Goal: Transaction & Acquisition: Purchase product/service

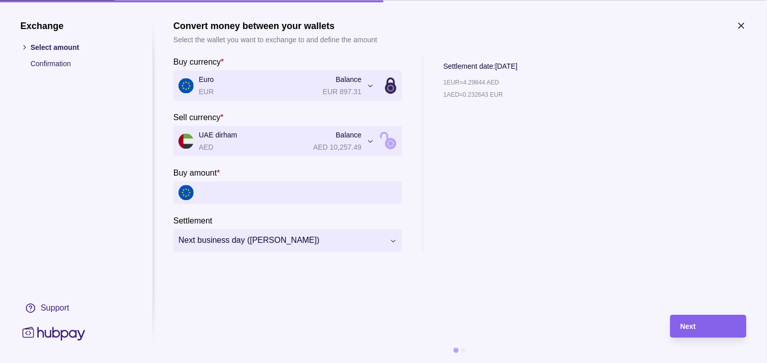
click at [746, 24] on icon "button" at bounding box center [742, 25] width 10 height 10
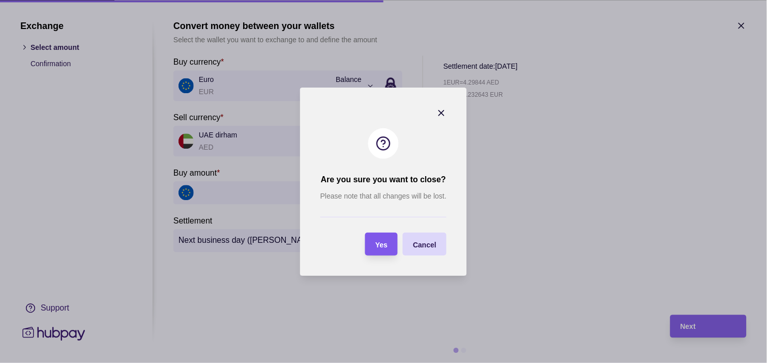
click at [382, 247] on span "Yes" at bounding box center [382, 244] width 12 height 8
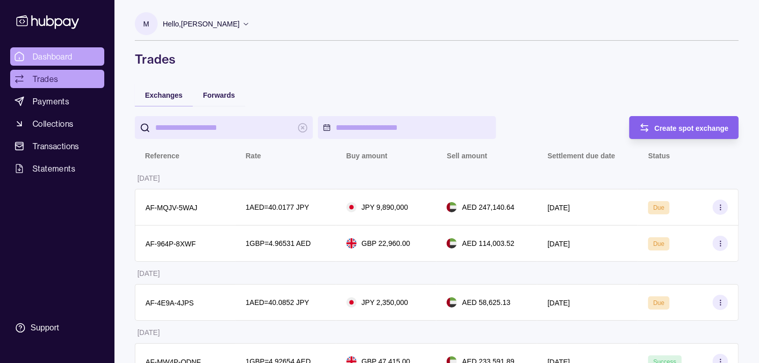
click at [69, 59] on span "Dashboard" at bounding box center [53, 56] width 40 height 12
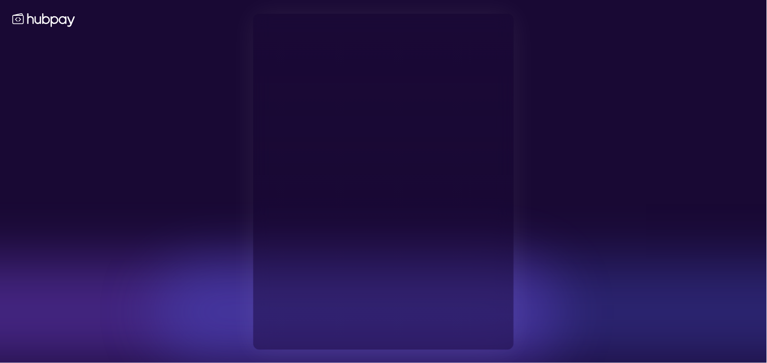
type input "**********"
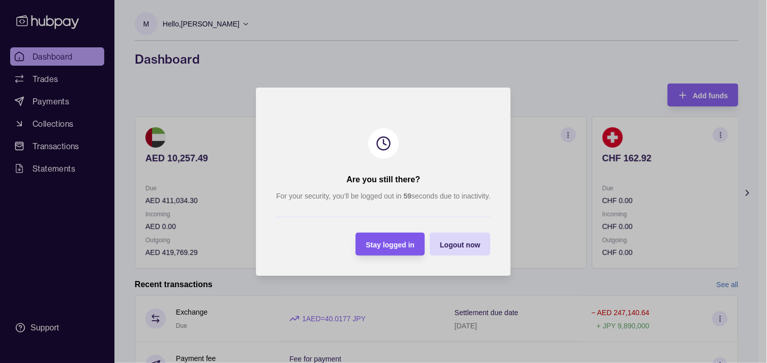
click at [405, 240] on span "Stay logged in" at bounding box center [390, 244] width 49 height 8
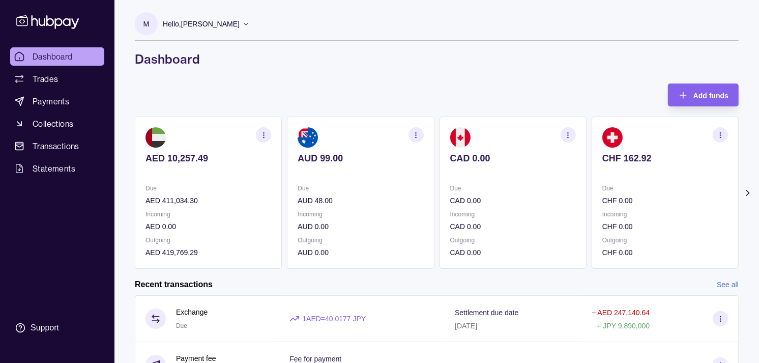
click at [52, 69] on ul "Dashboard Trades Payments Collections Transactions Statements" at bounding box center [57, 112] width 94 height 130
click at [63, 78] on link "Trades" at bounding box center [57, 79] width 94 height 18
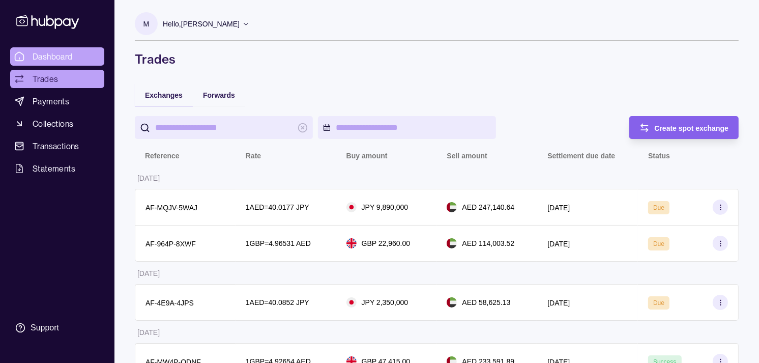
click at [70, 52] on span "Dashboard" at bounding box center [53, 56] width 40 height 12
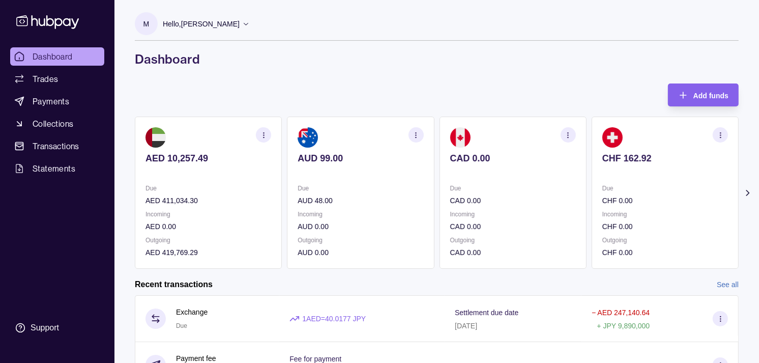
click at [450, 165] on div "CAD 0.00" at bounding box center [513, 165] width 126 height 25
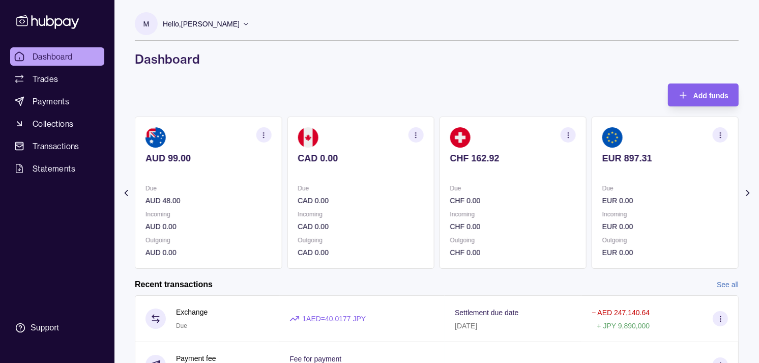
click at [504, 195] on p "CHF 0.00" at bounding box center [513, 200] width 126 height 11
click at [521, 186] on p "Due" at bounding box center [513, 188] width 126 height 11
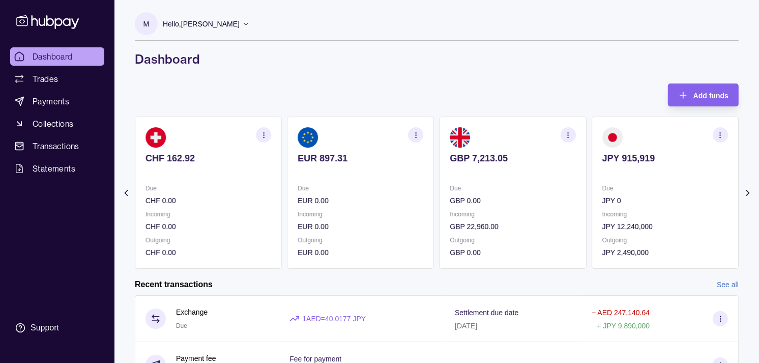
click at [538, 176] on section "GBP 7,213.05 Due GBP 0.00 Incoming GBP 22,960.00 Outgoing GBP 0.00" at bounding box center [513, 193] width 147 height 152
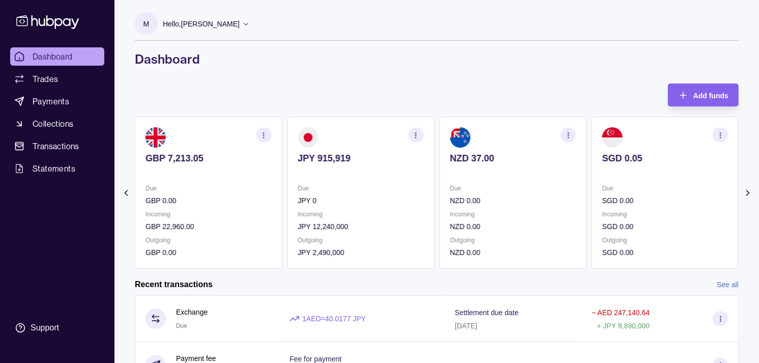
click at [560, 182] on section "NZD 37.00 Due NZD 0.00 Incoming NZD 0.00 Outgoing NZD 0.00" at bounding box center [513, 193] width 147 height 152
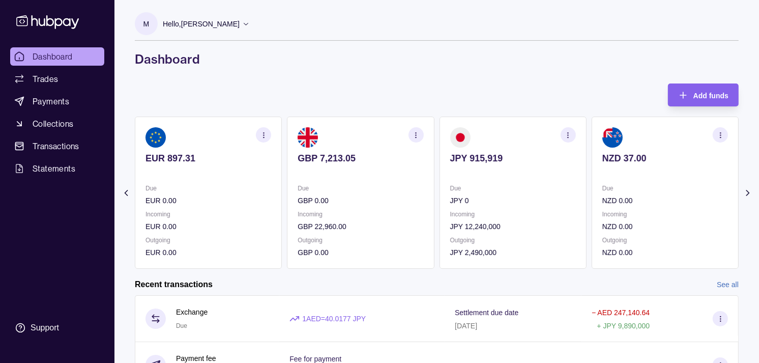
click at [553, 184] on p "Due" at bounding box center [513, 188] width 126 height 11
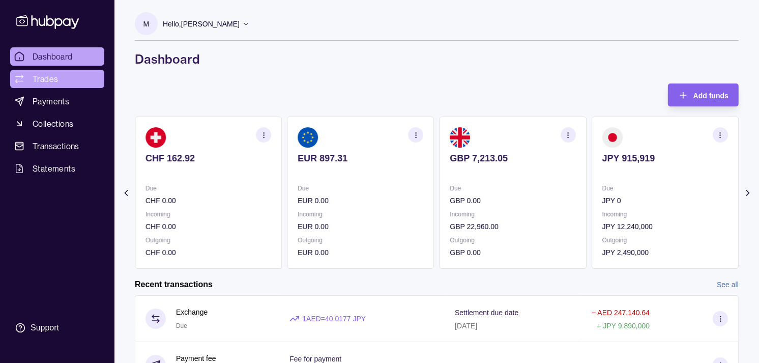
click at [46, 75] on span "Trades" at bounding box center [45, 79] width 25 height 12
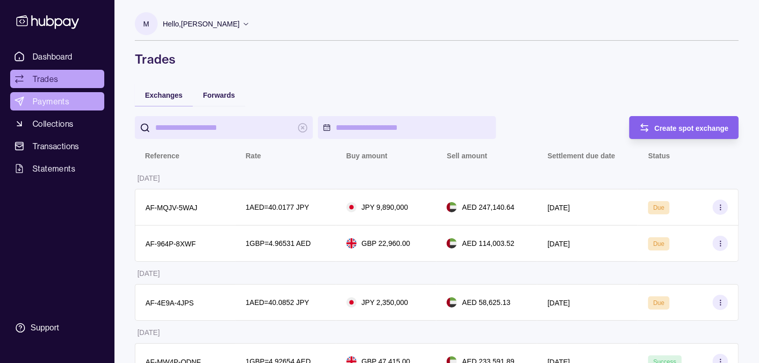
click at [49, 105] on span "Payments" at bounding box center [51, 101] width 37 height 12
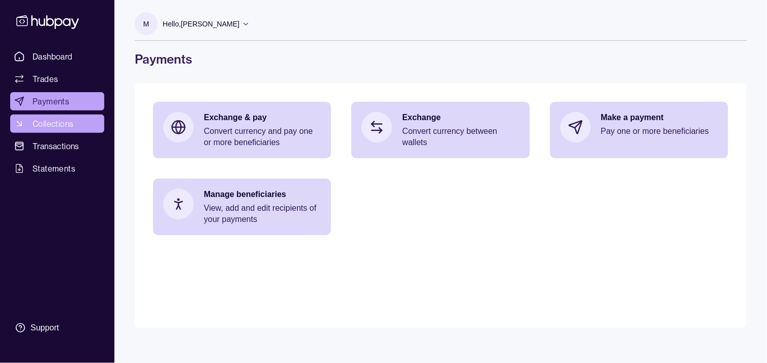
click at [53, 122] on span "Collections" at bounding box center [53, 124] width 41 height 12
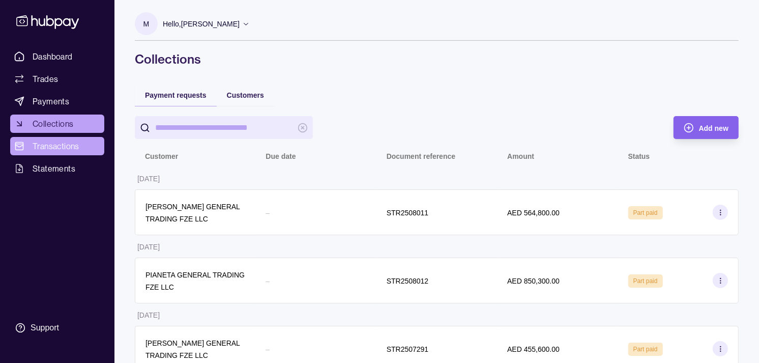
click at [61, 145] on span "Transactions" at bounding box center [56, 146] width 47 height 12
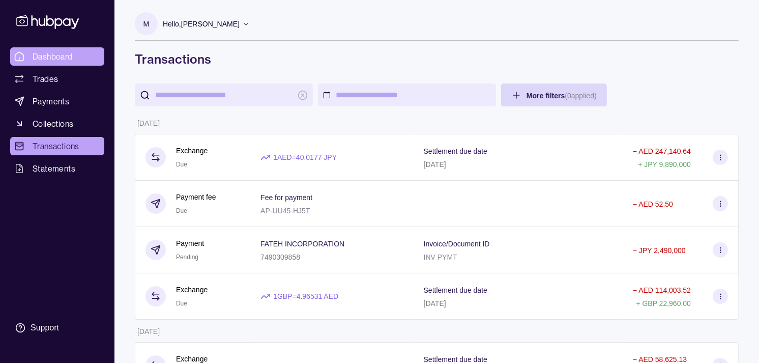
click at [53, 56] on span "Dashboard" at bounding box center [53, 56] width 40 height 12
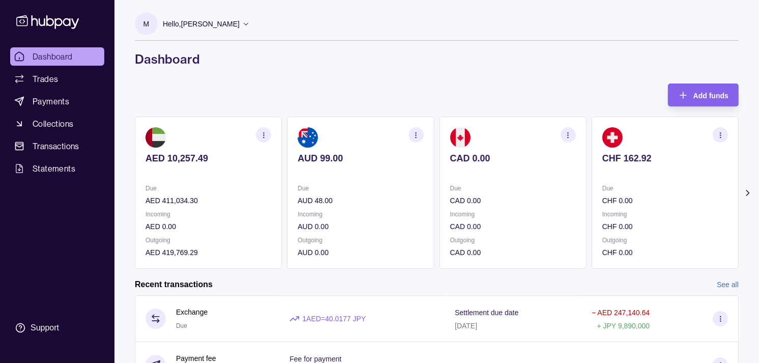
click at [240, 26] on p "Hello, [PERSON_NAME]" at bounding box center [201, 23] width 77 height 11
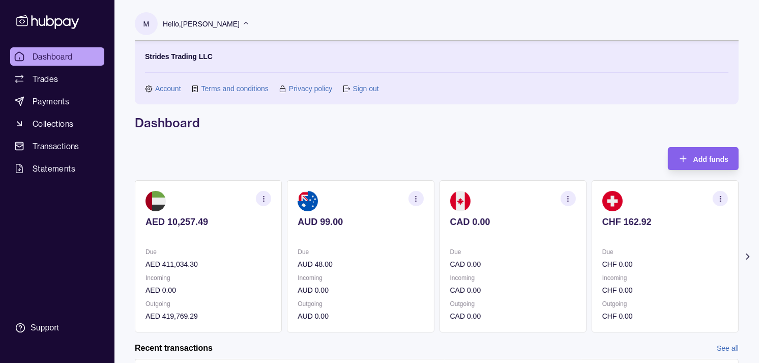
click at [240, 25] on p "Hello, [PERSON_NAME]" at bounding box center [201, 23] width 77 height 11
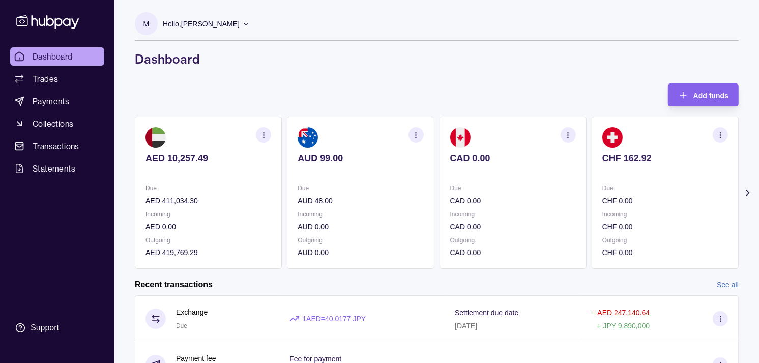
click at [602, 192] on div "Due CHF 0.00" at bounding box center [665, 194] width 126 height 23
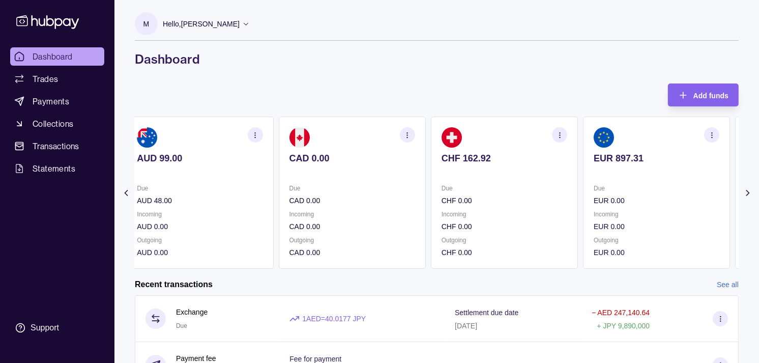
click at [572, 187] on div "AED 10,257.49 Due AED 411,034.30 Incoming AED 0.00 Outgoing AED 419,769.29 AUD …" at bounding box center [276, 193] width 604 height 152
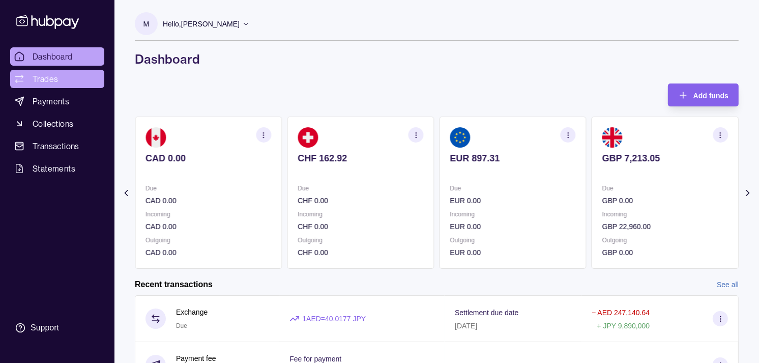
click at [49, 77] on span "Trades" at bounding box center [45, 79] width 25 height 12
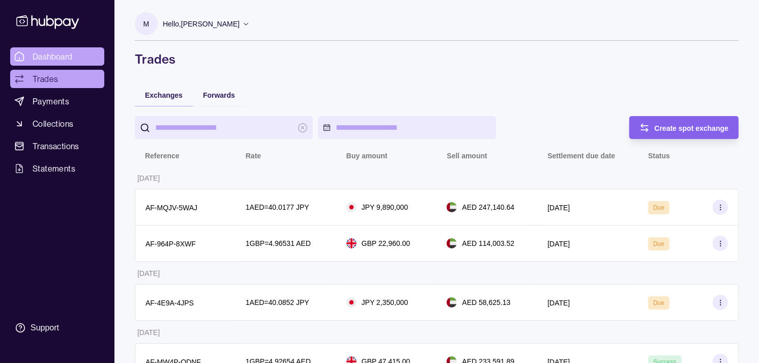
click at [92, 51] on link "Dashboard" at bounding box center [57, 56] width 94 height 18
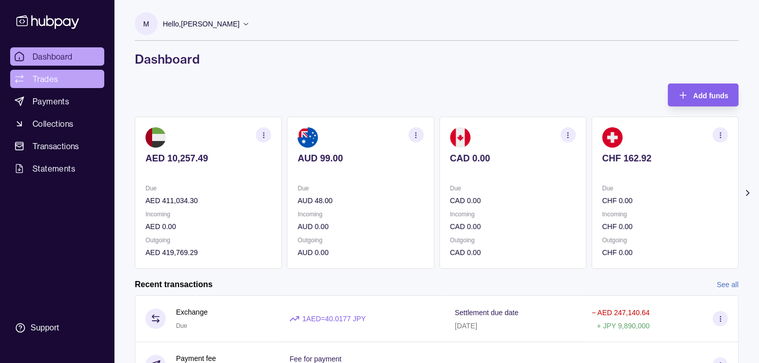
click at [57, 79] on span "Trades" at bounding box center [45, 79] width 25 height 12
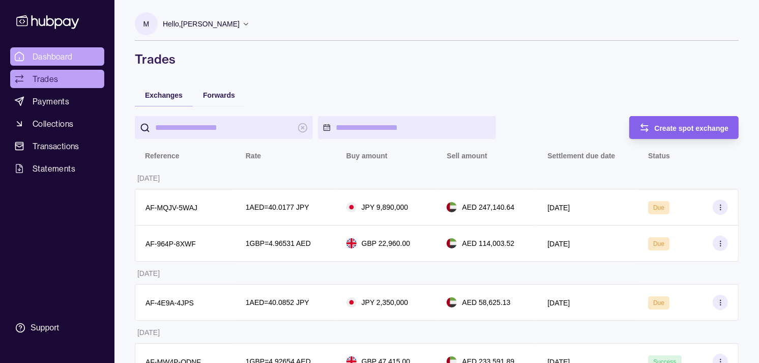
click at [56, 60] on span "Dashboard" at bounding box center [53, 56] width 40 height 12
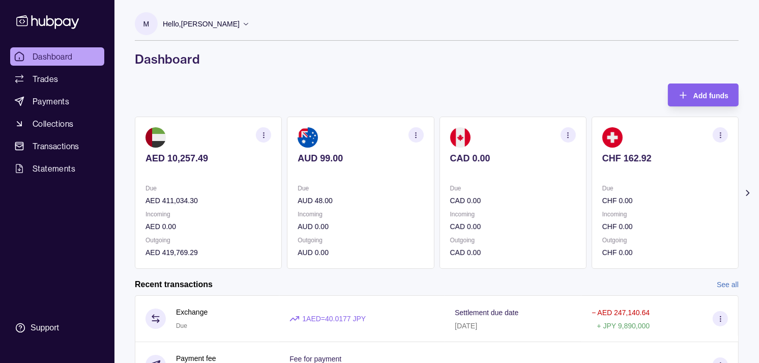
click at [58, 67] on ul "Dashboard Trades Payments Collections Transactions Statements" at bounding box center [57, 112] width 94 height 130
click at [56, 79] on span "Trades" at bounding box center [45, 79] width 25 height 12
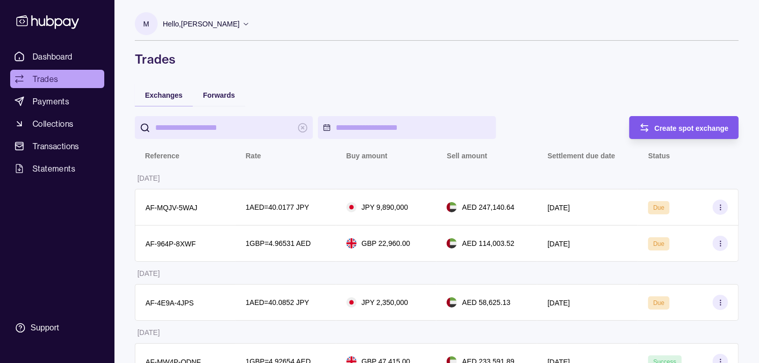
click at [671, 132] on div "Create spot exchange" at bounding box center [692, 128] width 74 height 12
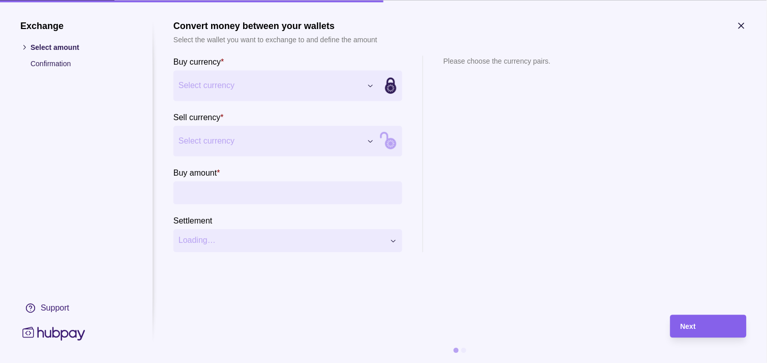
click at [268, 125] on section "Sell currency * Select currency *** *** *** *** *** *** *** *** *** ***" at bounding box center [288, 133] width 229 height 45
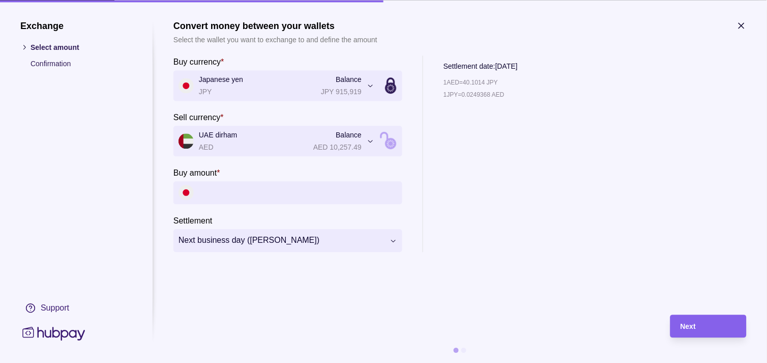
click at [276, 192] on input "Buy amount *" at bounding box center [298, 192] width 198 height 23
click at [253, 125] on section "Sell currency * UAE dirham AED Balance AED 10,257.49 *** *** *** *** *** *** **…" at bounding box center [288, 133] width 229 height 45
click at [229, 195] on input "Buy amount *" at bounding box center [298, 192] width 198 height 23
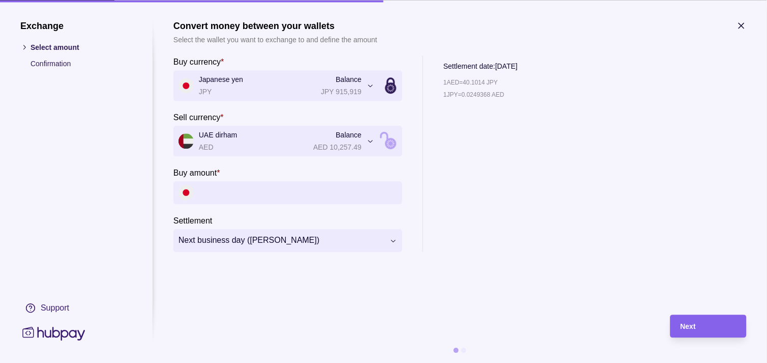
click at [292, 186] on input "Buy amount *" at bounding box center [298, 192] width 198 height 23
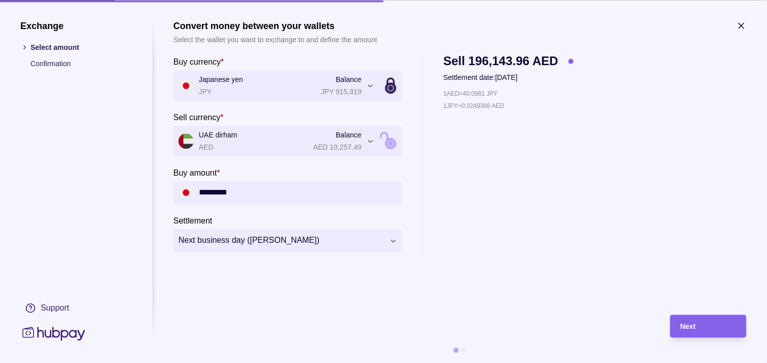
type input "*********"
click at [694, 323] on span "Next" at bounding box center [688, 327] width 15 height 8
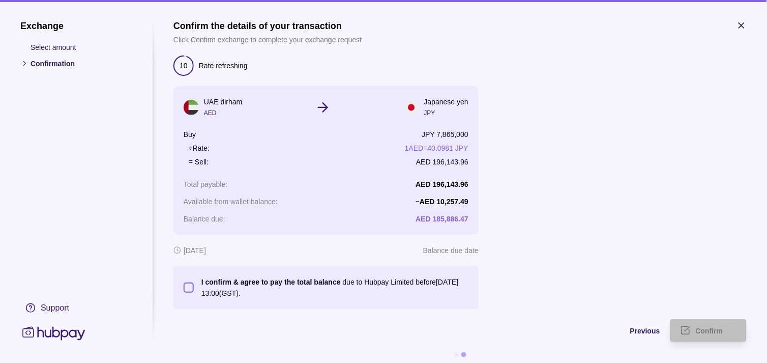
click at [185, 288] on button "I confirm & agree to pay the total balance due to Hubpay Limited before [DATE] …" at bounding box center [189, 287] width 10 height 10
click at [706, 326] on div "Confirm" at bounding box center [716, 331] width 41 height 12
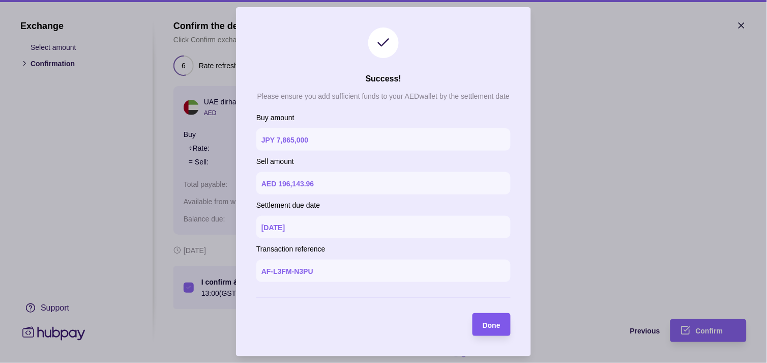
click at [486, 332] on div "Done" at bounding box center [484, 324] width 33 height 23
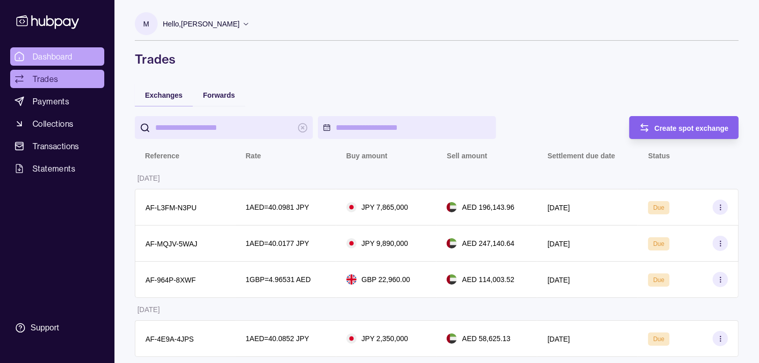
click at [41, 57] on span "Dashboard" at bounding box center [53, 56] width 40 height 12
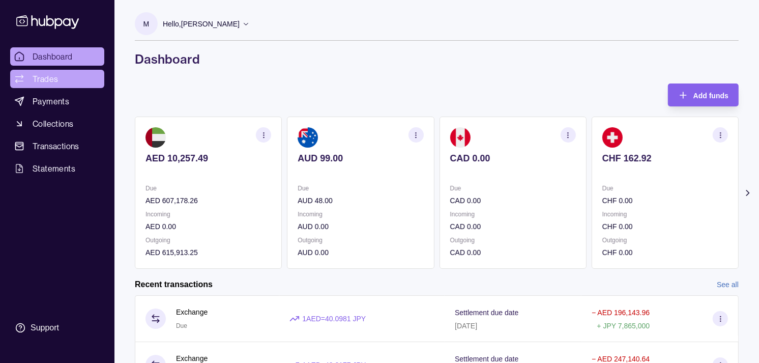
click at [36, 70] on link "Trades" at bounding box center [57, 79] width 94 height 18
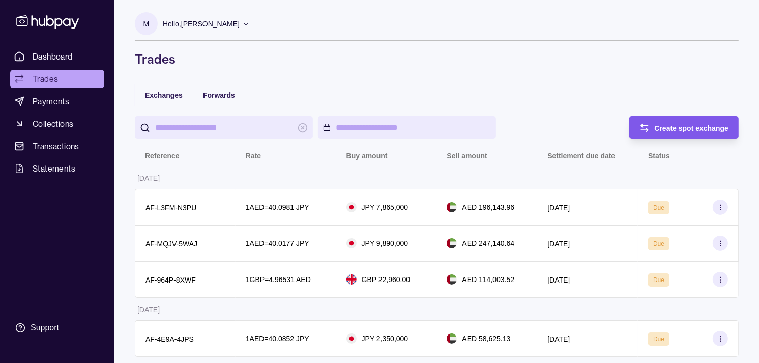
click at [655, 129] on span "Create spot exchange" at bounding box center [692, 128] width 74 height 8
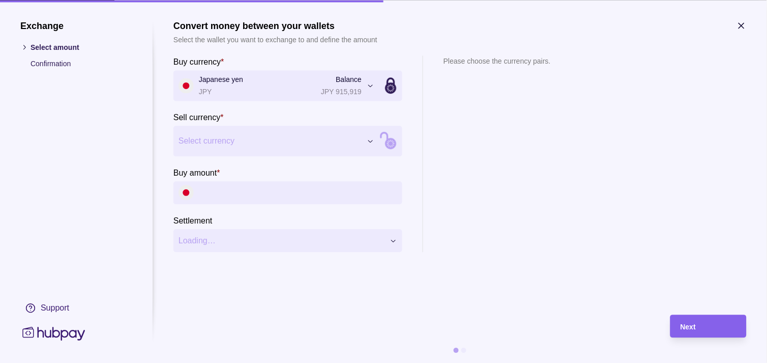
click at [287, 157] on section "Buy currency * Japanese yen JPY Balance JPY 915,919 *** *** *** *** *** *** ***…" at bounding box center [288, 153] width 229 height 196
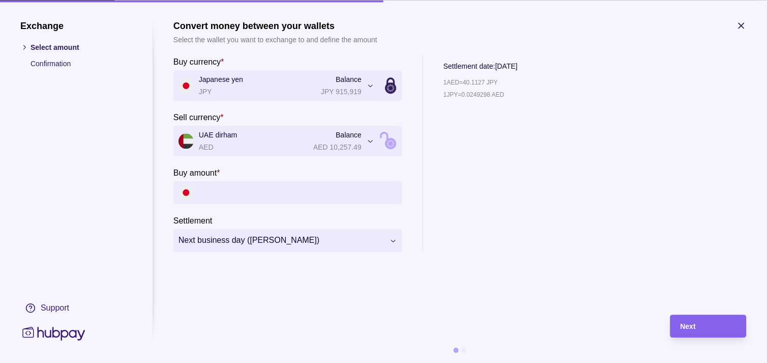
click at [748, 32] on section "**********" at bounding box center [383, 181] width 767 height 363
click at [744, 27] on icon "button" at bounding box center [741, 25] width 5 height 5
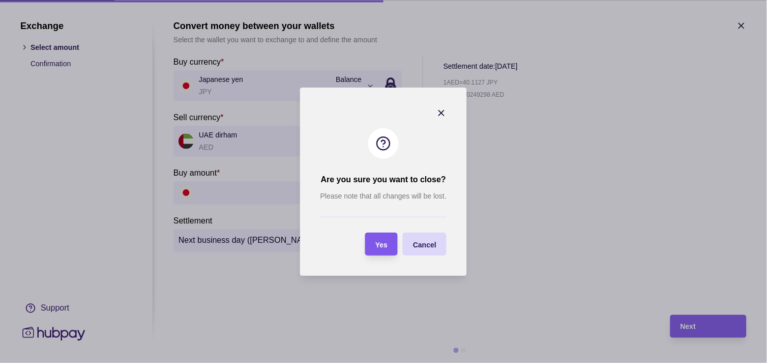
click at [386, 242] on span "Yes" at bounding box center [382, 244] width 12 height 8
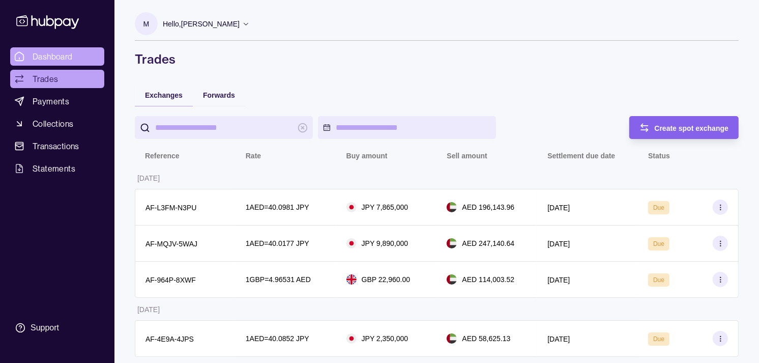
click at [77, 52] on link "Dashboard" at bounding box center [57, 56] width 94 height 18
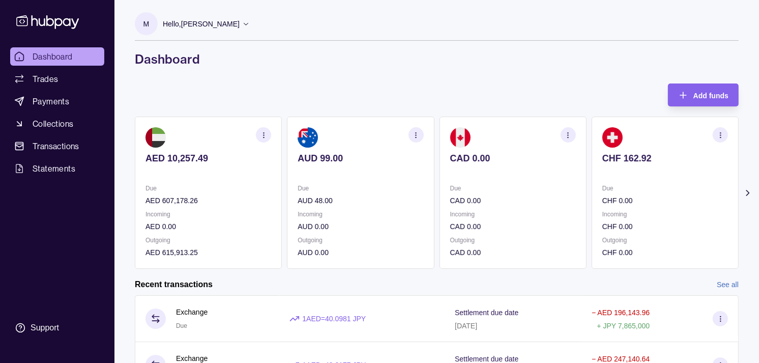
click at [77, 52] on link "Dashboard" at bounding box center [57, 56] width 94 height 18
click at [82, 50] on link "Dashboard" at bounding box center [57, 56] width 94 height 18
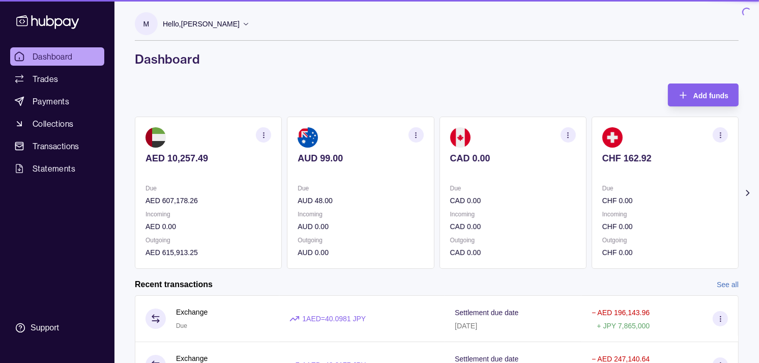
click at [87, 49] on link "Dashboard" at bounding box center [57, 56] width 94 height 18
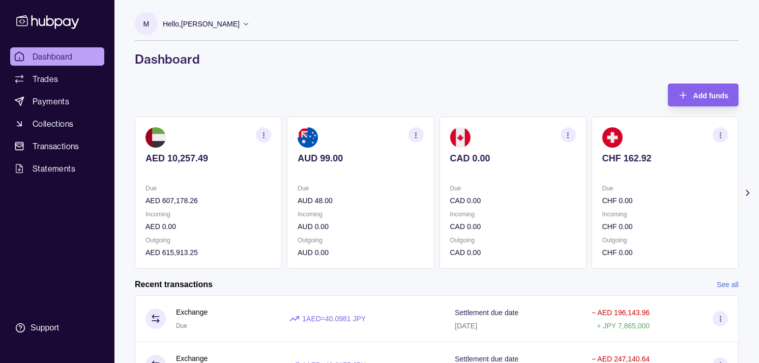
click at [92, 49] on link "Dashboard" at bounding box center [57, 56] width 94 height 18
click at [94, 50] on link "Dashboard" at bounding box center [57, 56] width 94 height 18
click at [92, 50] on link "Dashboard" at bounding box center [57, 56] width 94 height 18
click at [96, 49] on link "Dashboard" at bounding box center [57, 56] width 94 height 18
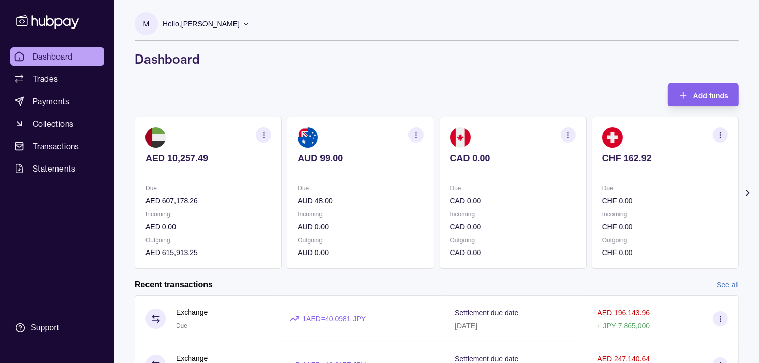
click at [93, 49] on link "Dashboard" at bounding box center [57, 56] width 94 height 18
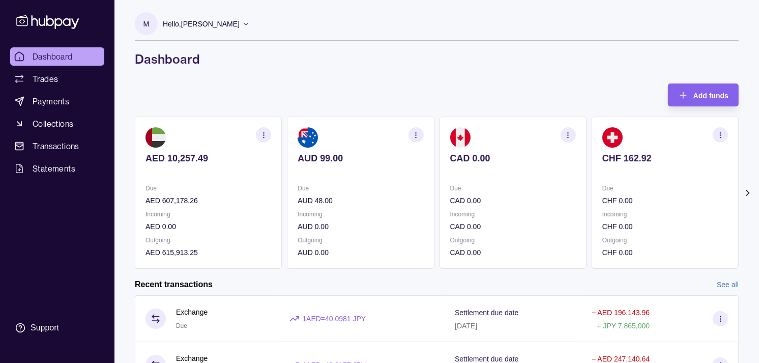
click at [93, 49] on link "Dashboard" at bounding box center [57, 56] width 94 height 18
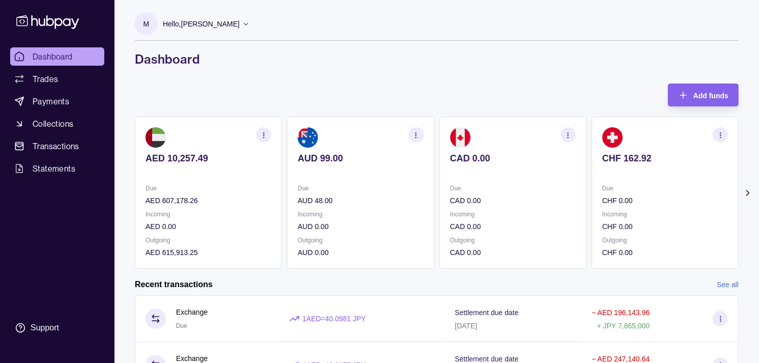
click at [93, 49] on link "Dashboard" at bounding box center [57, 56] width 94 height 18
click at [94, 49] on link "Dashboard" at bounding box center [57, 56] width 94 height 18
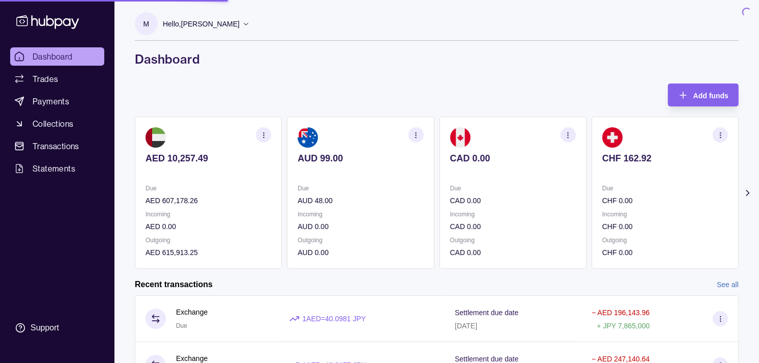
click at [94, 49] on link "Dashboard" at bounding box center [57, 56] width 94 height 18
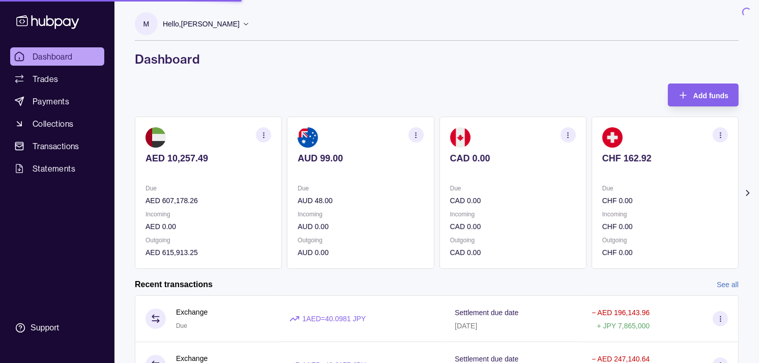
click at [94, 49] on link "Dashboard" at bounding box center [57, 56] width 94 height 18
click at [95, 49] on link "Dashboard" at bounding box center [57, 56] width 94 height 18
click at [96, 49] on link "Dashboard" at bounding box center [57, 56] width 94 height 18
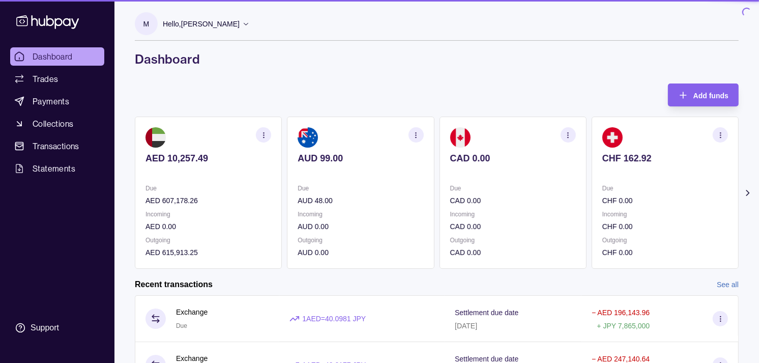
click at [92, 49] on link "Dashboard" at bounding box center [57, 56] width 94 height 18
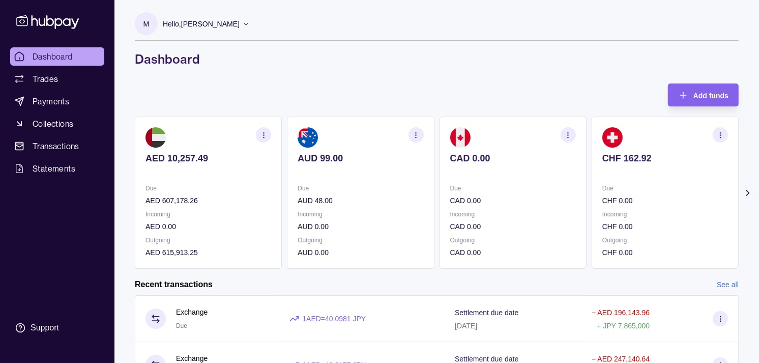
click at [95, 49] on link "Dashboard" at bounding box center [57, 56] width 94 height 18
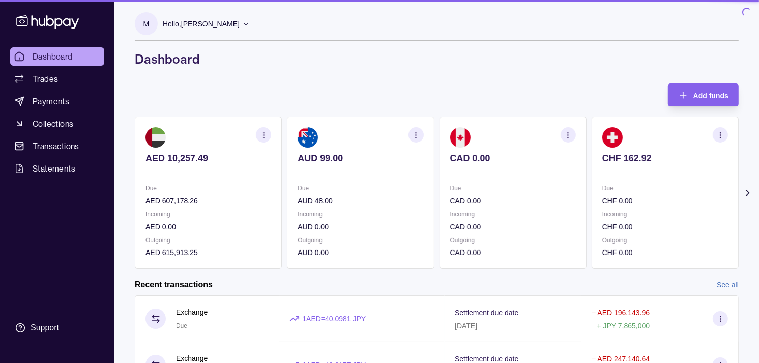
click at [95, 49] on link "Dashboard" at bounding box center [57, 56] width 94 height 18
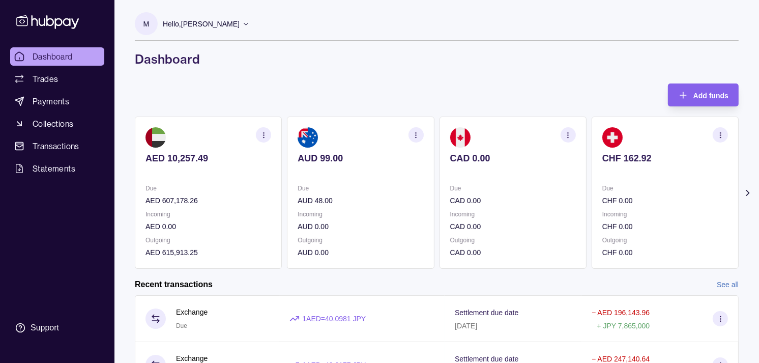
click at [95, 49] on link "Dashboard" at bounding box center [57, 56] width 94 height 18
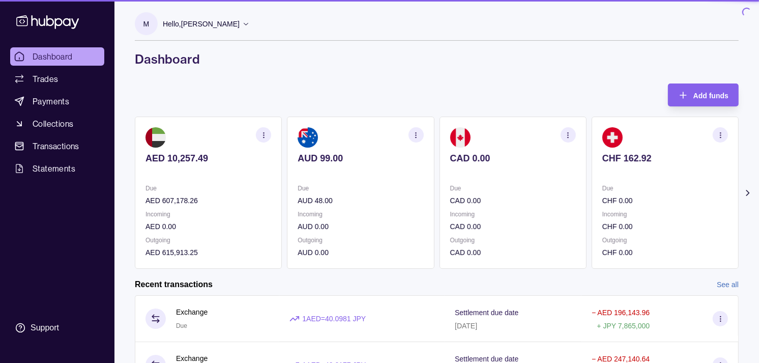
click at [95, 49] on link "Dashboard" at bounding box center [57, 56] width 94 height 18
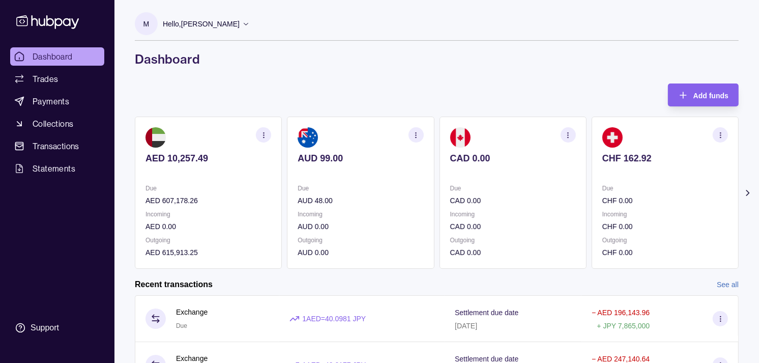
click at [95, 49] on link "Dashboard" at bounding box center [57, 56] width 94 height 18
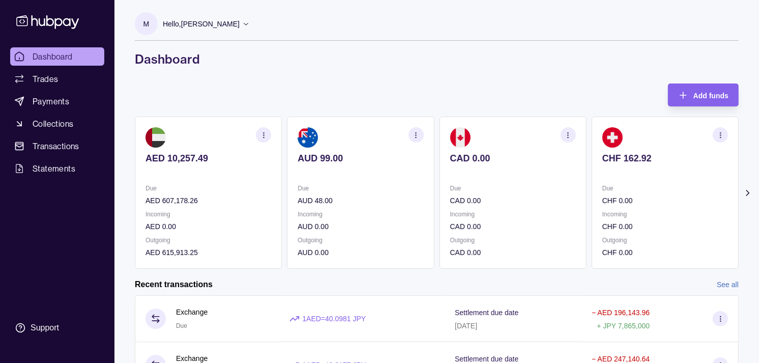
click at [96, 49] on link "Dashboard" at bounding box center [57, 56] width 94 height 18
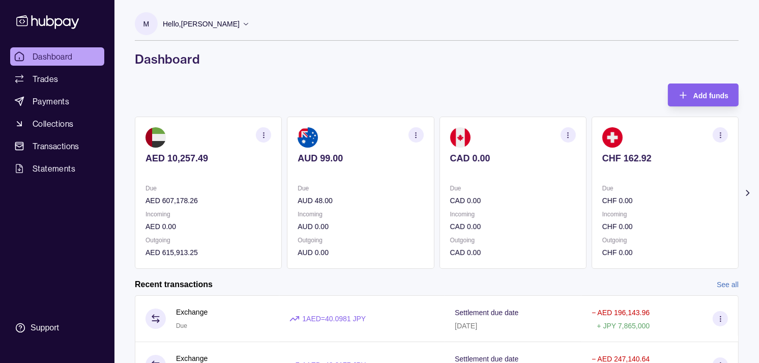
click at [96, 49] on link "Dashboard" at bounding box center [57, 56] width 94 height 18
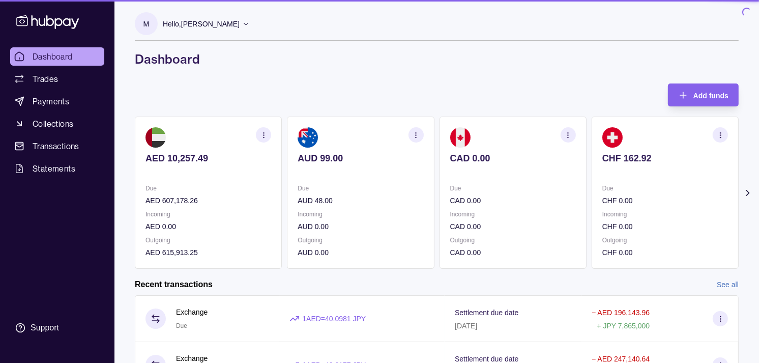
click at [96, 49] on link "Dashboard" at bounding box center [57, 56] width 94 height 18
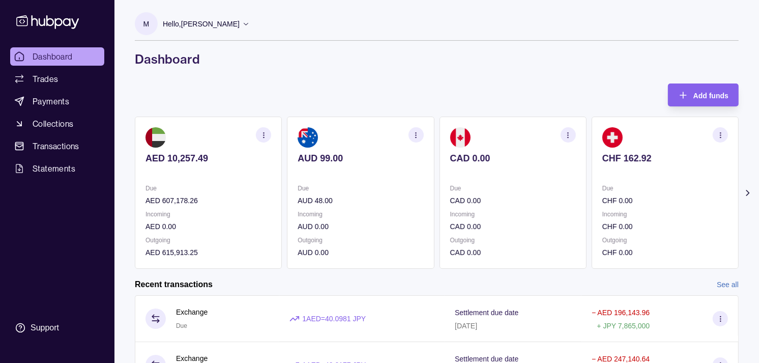
click at [96, 49] on link "Dashboard" at bounding box center [57, 56] width 94 height 18
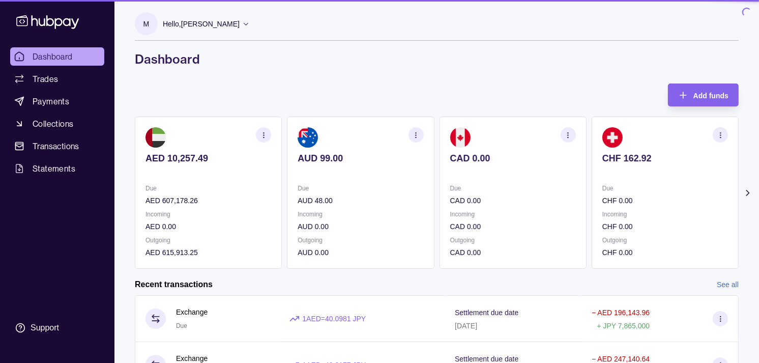
click at [96, 49] on link "Dashboard" at bounding box center [57, 56] width 94 height 18
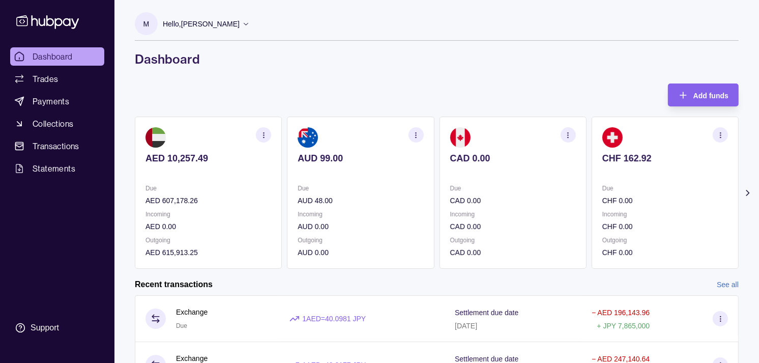
click at [96, 49] on link "Dashboard" at bounding box center [57, 56] width 94 height 18
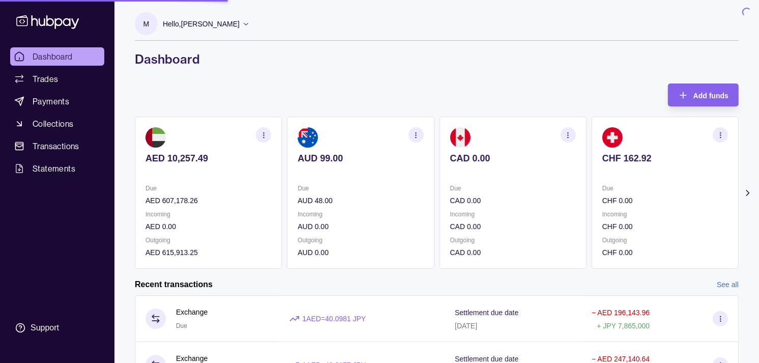
click at [96, 49] on link "Dashboard" at bounding box center [57, 56] width 94 height 18
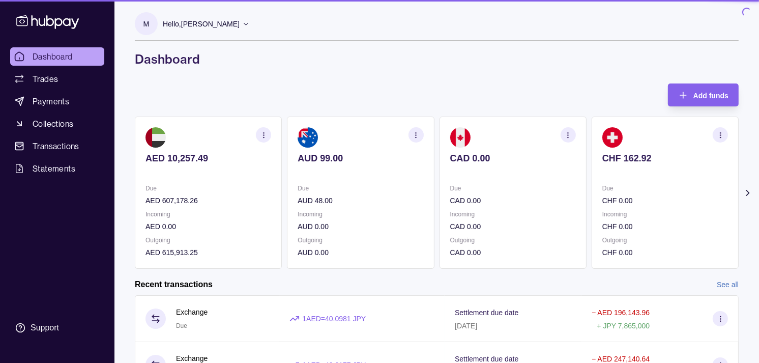
click at [95, 49] on link "Dashboard" at bounding box center [57, 56] width 94 height 18
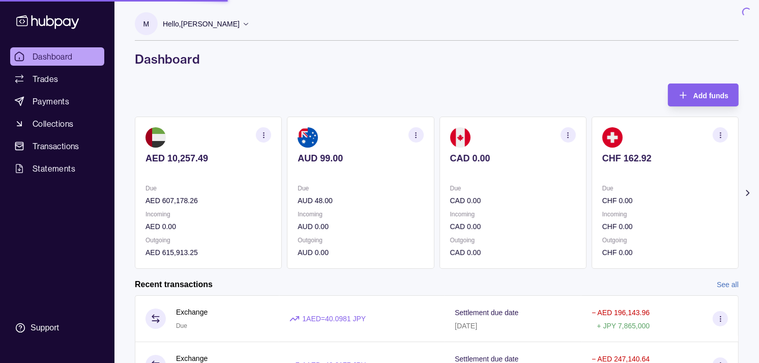
click at [95, 49] on link "Dashboard" at bounding box center [57, 56] width 94 height 18
click at [99, 48] on link "Dashboard" at bounding box center [57, 56] width 94 height 18
click at [103, 48] on link "Dashboard" at bounding box center [57, 56] width 94 height 18
click at [108, 47] on nav "Dashboard Trades Payments Collections Transactions Statements" at bounding box center [57, 112] width 102 height 130
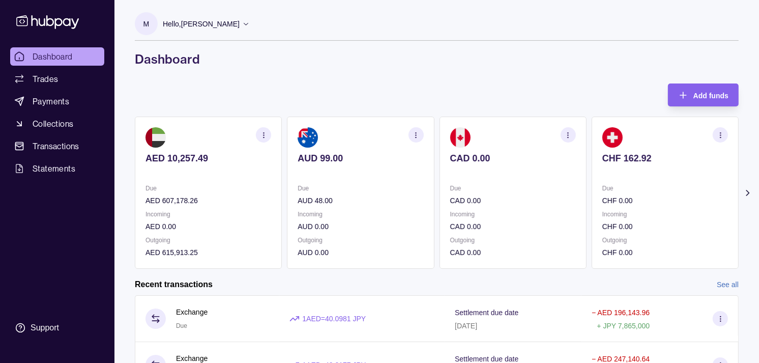
click at [108, 47] on nav "Dashboard Trades Payments Collections Transactions Statements" at bounding box center [57, 112] width 102 height 130
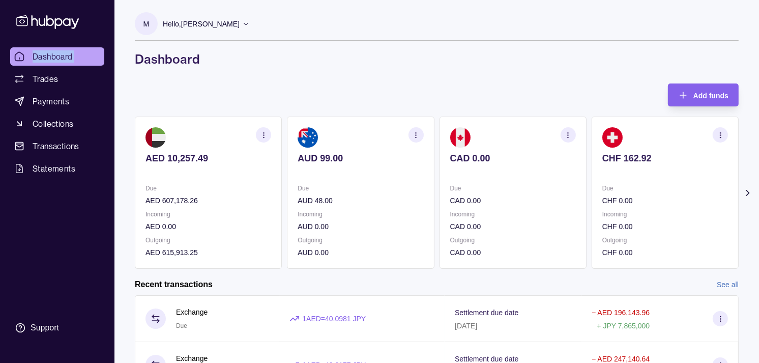
click at [108, 47] on nav "Dashboard Trades Payments Collections Transactions Statements" at bounding box center [57, 112] width 102 height 130
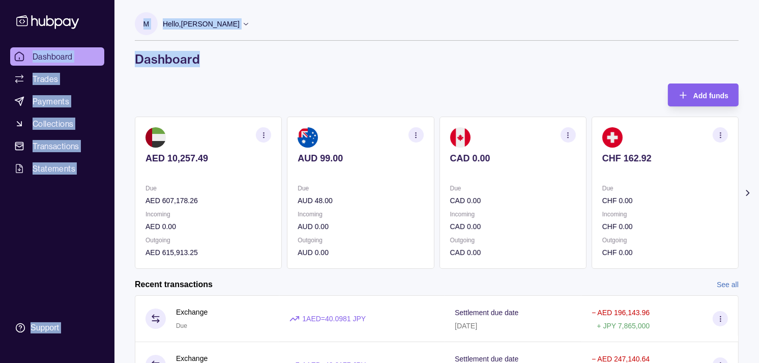
click at [109, 47] on div "Dashboard Trades Payments Collections Transactions Statements Support" at bounding box center [57, 181] width 114 height 363
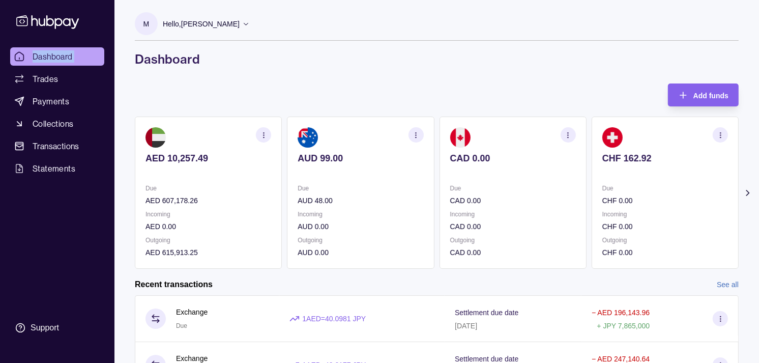
click at [109, 47] on div "Dashboard Trades Payments Collections Transactions Statements Support" at bounding box center [57, 181] width 114 height 363
drag, startPoint x: 109, startPoint y: 47, endPoint x: 116, endPoint y: 47, distance: 6.1
click at [114, 47] on div "Dashboard Trades Payments Collections Transactions Statements Support M Hello, …" at bounding box center [379, 280] width 759 height 560
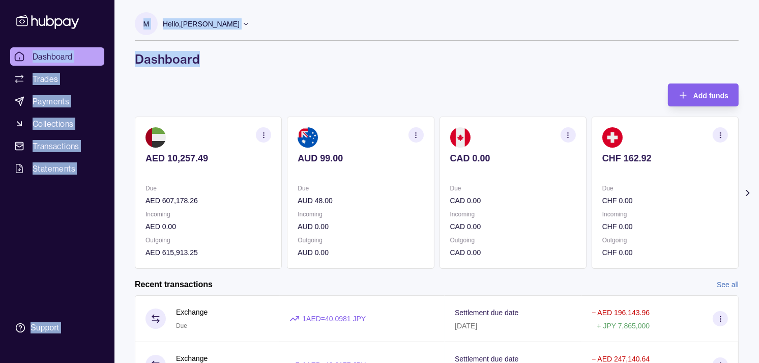
drag, startPoint x: 116, startPoint y: 47, endPoint x: 155, endPoint y: 50, distance: 39.8
click at [155, 51] on h1 "Dashboard" at bounding box center [437, 59] width 604 height 16
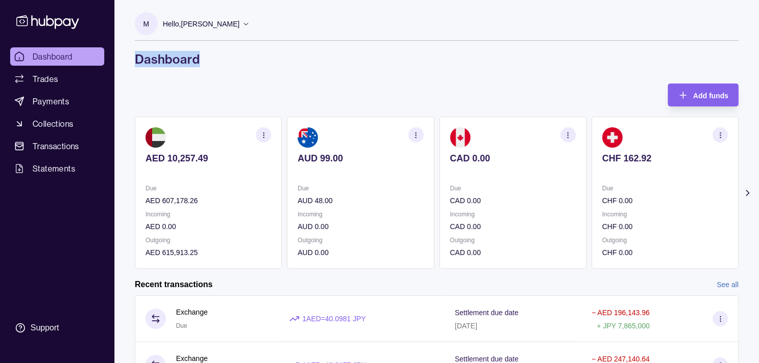
click at [155, 51] on h1 "Dashboard" at bounding box center [437, 59] width 604 height 16
click at [154, 51] on h1 "Dashboard" at bounding box center [437, 59] width 604 height 16
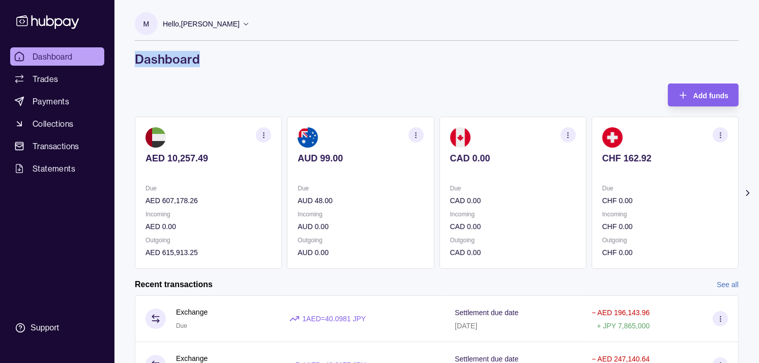
click at [154, 51] on h1 "Dashboard" at bounding box center [437, 59] width 604 height 16
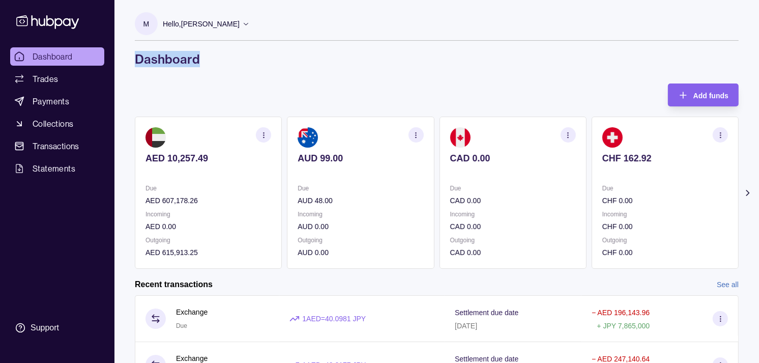
click at [154, 51] on h1 "Dashboard" at bounding box center [437, 59] width 604 height 16
drag, startPoint x: 154, startPoint y: 50, endPoint x: 123, endPoint y: 37, distance: 33.7
click at [123, 37] on div "M Hello, [PERSON_NAME] Strides Trading LLC Account Terms and conditions Privacy…" at bounding box center [436, 274] width 645 height 548
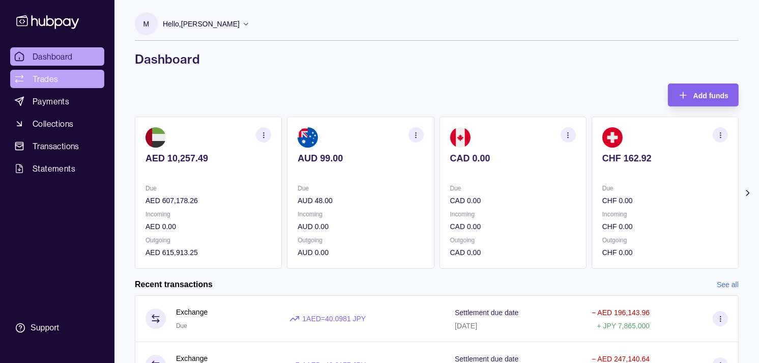
click at [49, 76] on span "Trades" at bounding box center [45, 79] width 25 height 12
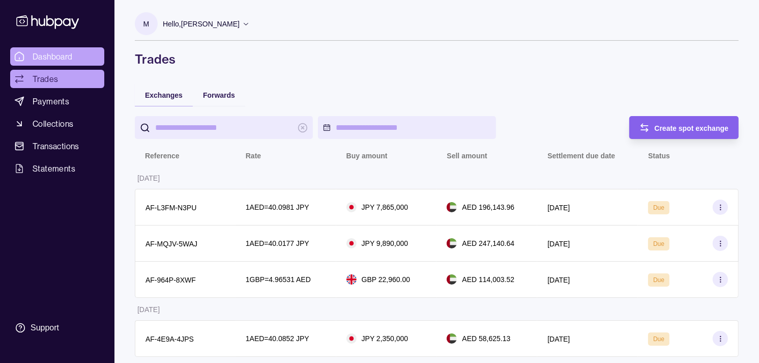
click at [75, 60] on link "Dashboard" at bounding box center [57, 56] width 94 height 18
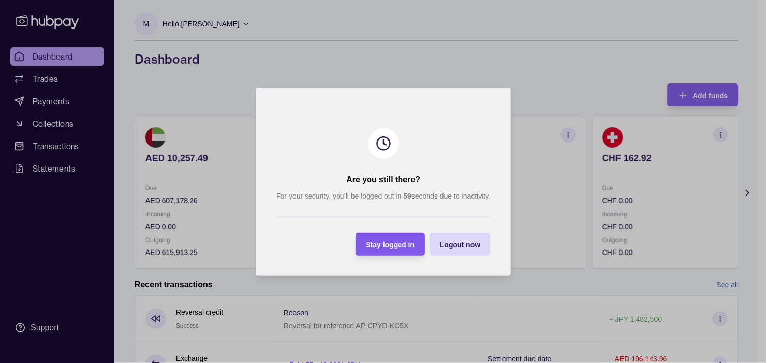
click at [394, 240] on span "Stay logged in" at bounding box center [390, 244] width 49 height 8
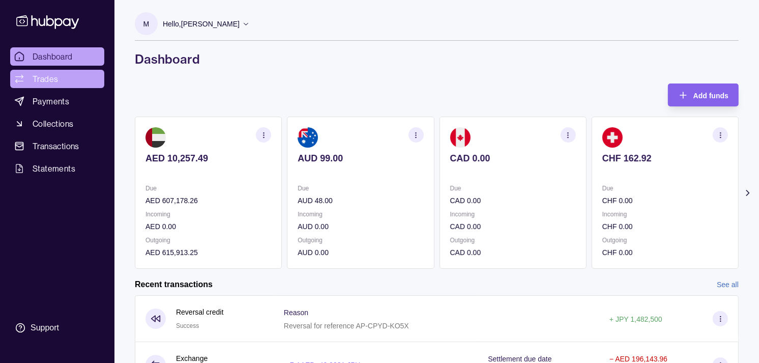
click at [62, 75] on link "Trades" at bounding box center [57, 79] width 94 height 18
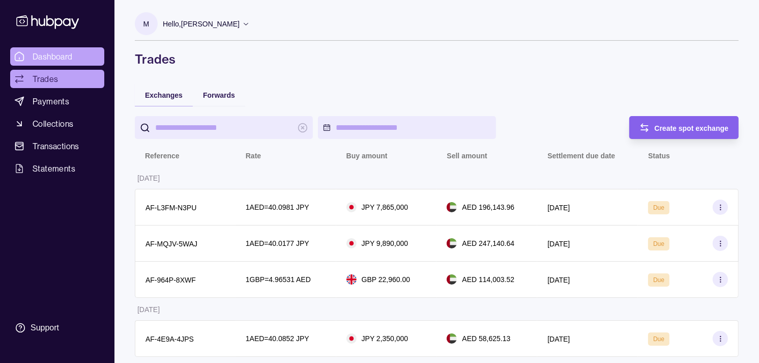
click at [71, 58] on span "Dashboard" at bounding box center [53, 56] width 40 height 12
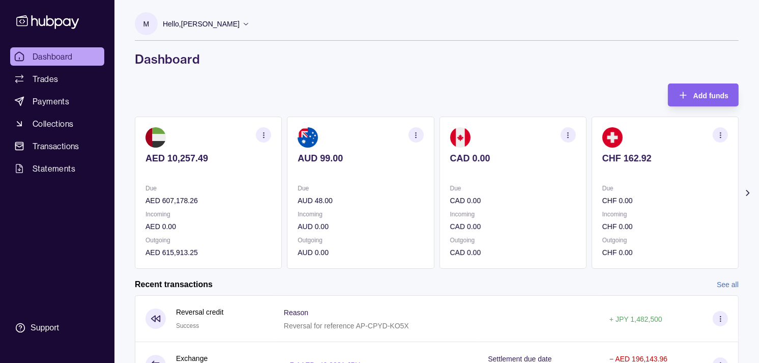
click at [648, 182] on section "CHF 162.92 Due CHF 0.00 Incoming CHF 0.00 Outgoing CHF 0.00" at bounding box center [665, 193] width 147 height 152
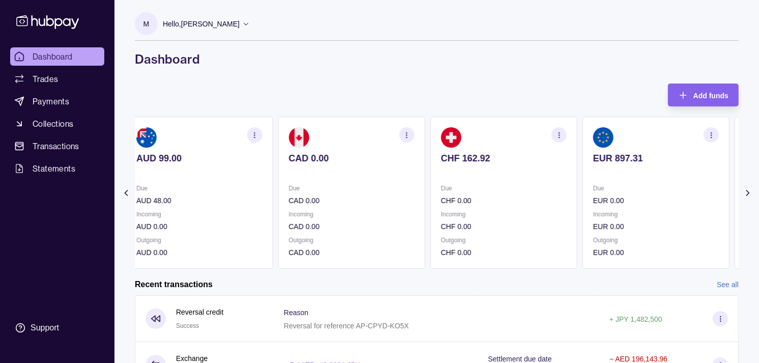
click at [631, 182] on section "EUR 897.31 Due EUR 0.00 Incoming EUR 0.00 Outgoing EUR 0.00" at bounding box center [656, 193] width 147 height 152
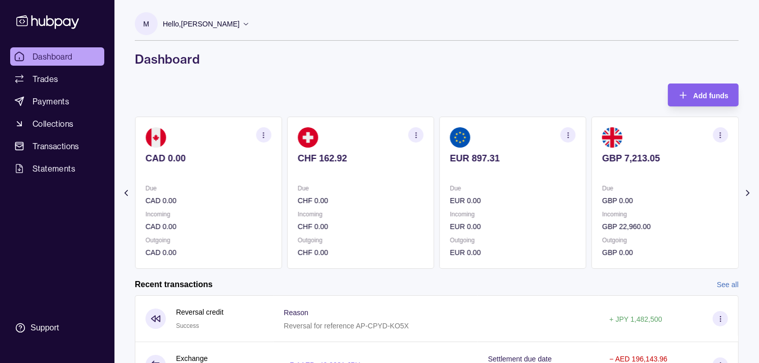
click at [613, 181] on section "GBP 7,213.05 Due GBP 0.00 Incoming GBP 22,960.00 Outgoing GBP 0.00" at bounding box center [665, 193] width 147 height 152
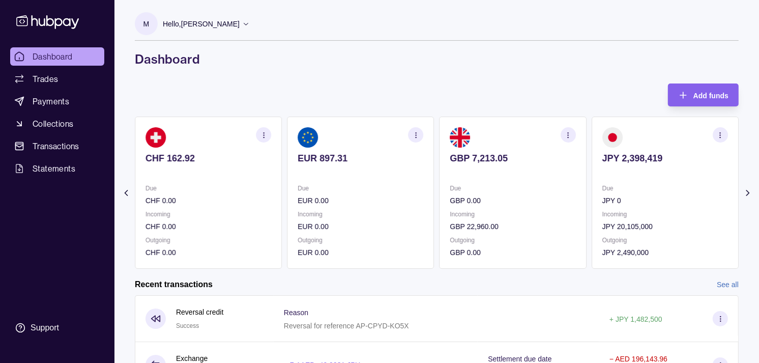
click at [592, 175] on section "JPY 2,398,419 Due JPY 0 Incoming JPY 20,105,000 Outgoing JPY 2,490,000" at bounding box center [665, 193] width 147 height 152
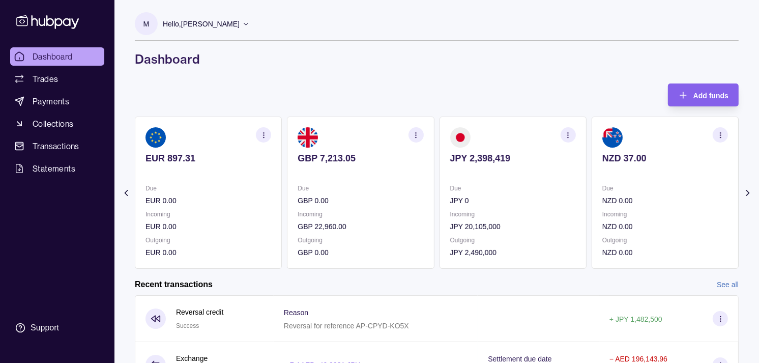
click at [567, 134] on icon "button" at bounding box center [568, 135] width 8 height 8
click at [509, 134] on link "View transactions" at bounding box center [495, 134] width 55 height 11
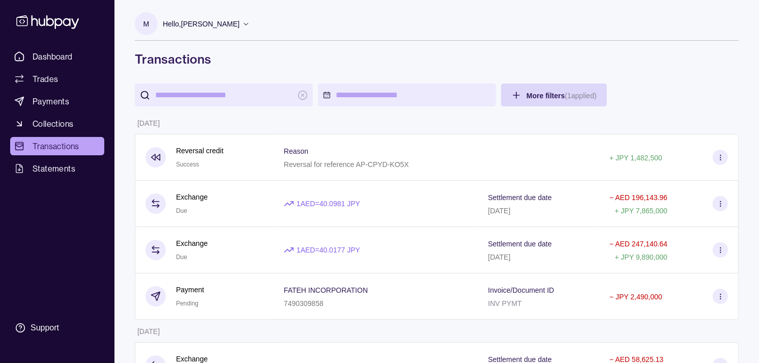
drag, startPoint x: 665, startPoint y: 68, endPoint x: 631, endPoint y: 68, distance: 33.6
click at [84, 54] on link "Dashboard" at bounding box center [57, 56] width 94 height 18
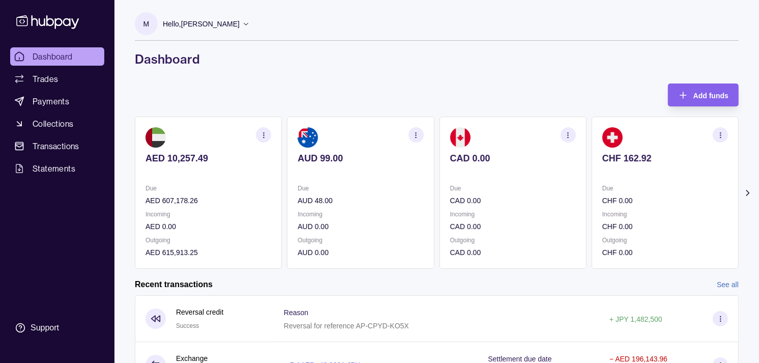
click at [539, 183] on div "AED 10,257.49 Due AED 607,178.26 Incoming AED 0.00 Outgoing AED 615,913.25 AUD …" at bounding box center [437, 193] width 604 height 152
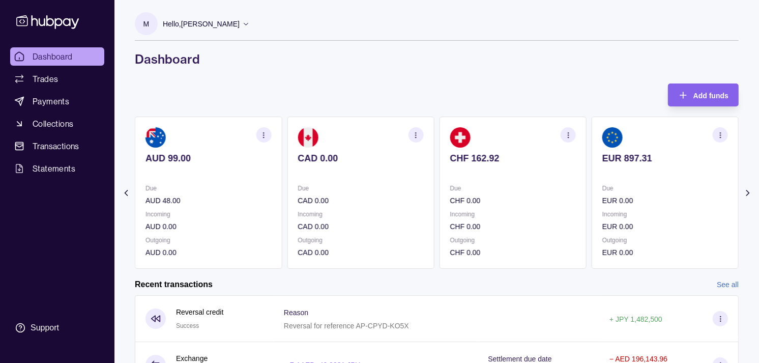
click at [548, 179] on section "CHF 162.92 Due CHF 0.00 Incoming CHF 0.00 Outgoing CHF 0.00" at bounding box center [513, 193] width 147 height 152
click at [537, 176] on section "EUR 897.31 Due EUR 0.00 Incoming EUR 0.00 Outgoing EUR 0.00" at bounding box center [513, 193] width 147 height 152
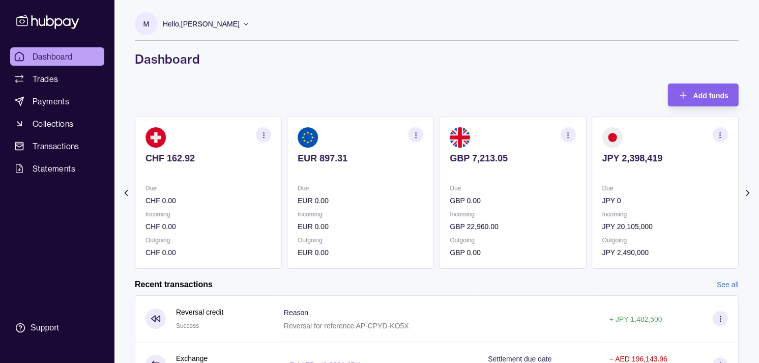
click at [548, 177] on p at bounding box center [513, 171] width 126 height 11
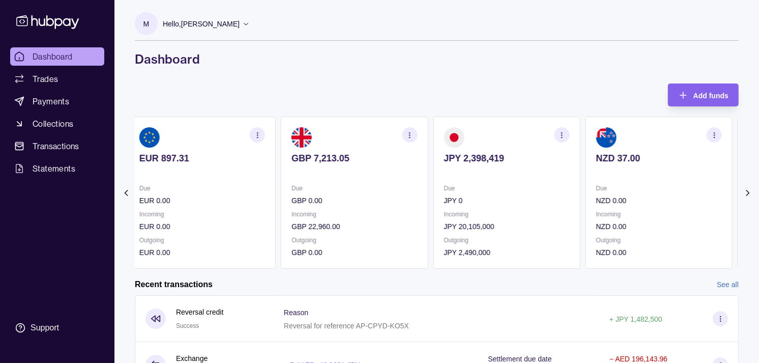
click at [538, 182] on section "JPY 2,398,419 Due JPY 0 Incoming JPY 20,105,000 Outgoing JPY 2,490,000" at bounding box center [506, 193] width 147 height 152
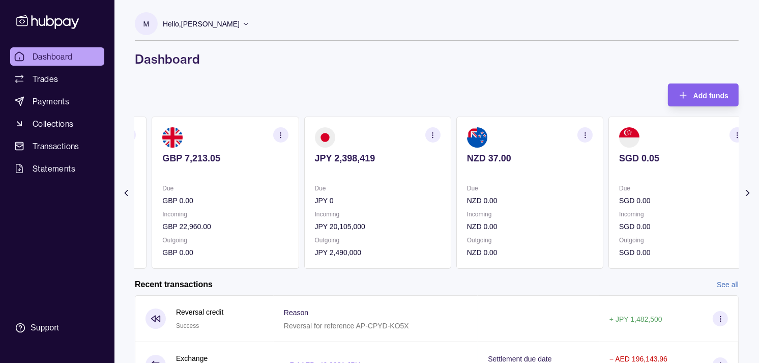
click at [424, 160] on p "JPY 2,398,419" at bounding box center [378, 158] width 126 height 11
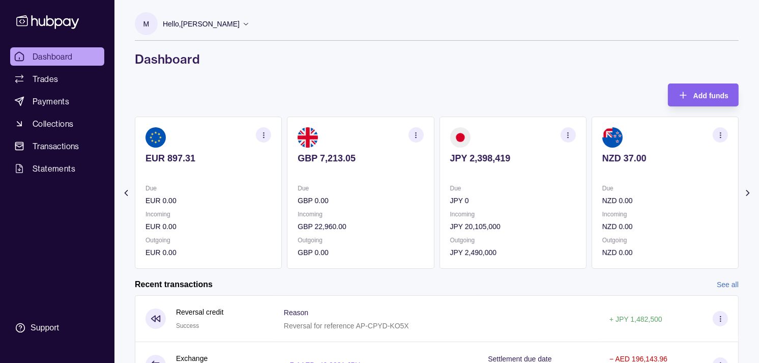
click at [550, 163] on p "JPY 2,398,419" at bounding box center [513, 158] width 126 height 11
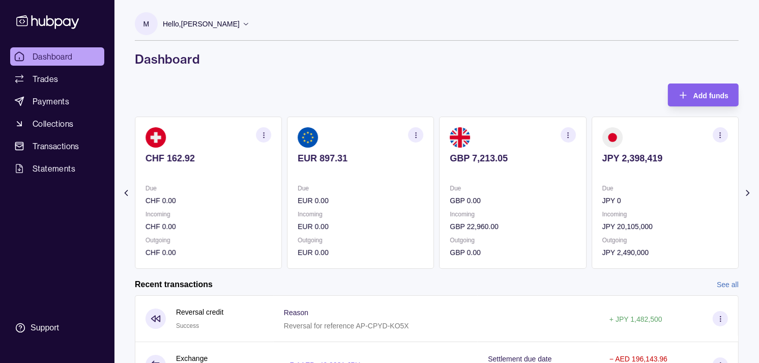
click at [720, 133] on circle "button" at bounding box center [720, 132] width 1 height 1
click at [665, 134] on link "View transactions" at bounding box center [647, 134] width 55 height 11
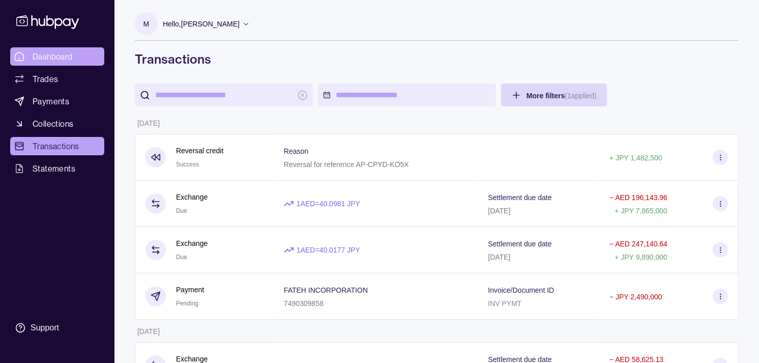
click at [67, 57] on span "Dashboard" at bounding box center [53, 56] width 40 height 12
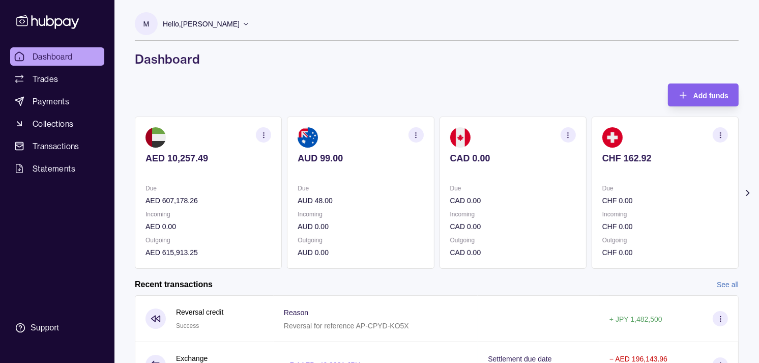
click at [618, 205] on div "Due CHF 0.00 Incoming CHF 0.00 Outgoing CHF 0.00" at bounding box center [665, 220] width 126 height 75
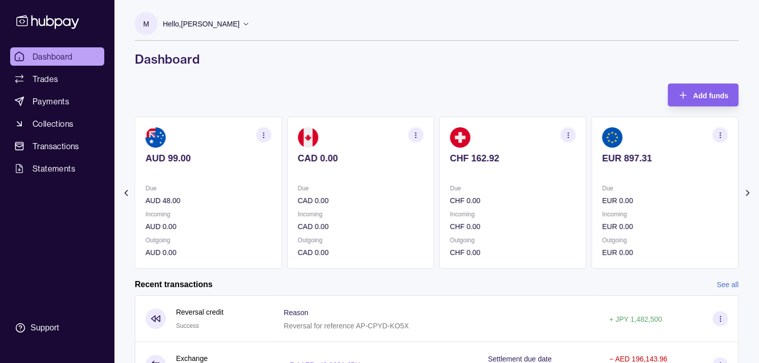
click at [618, 197] on p "EUR 0.00" at bounding box center [665, 200] width 126 height 11
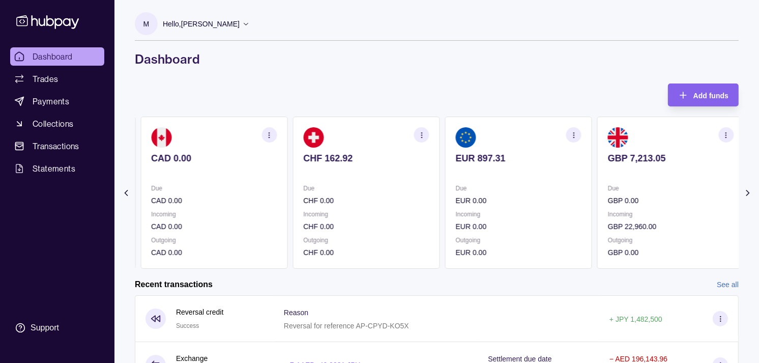
click at [608, 186] on p "Due" at bounding box center [671, 188] width 126 height 11
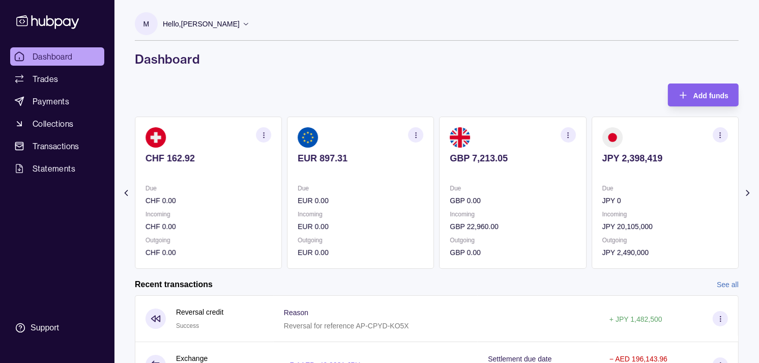
click at [592, 174] on section "JPY 2,398,419 Due JPY 0 Incoming JPY 20,105,000 Outgoing JPY 2,490,000" at bounding box center [665, 193] width 147 height 152
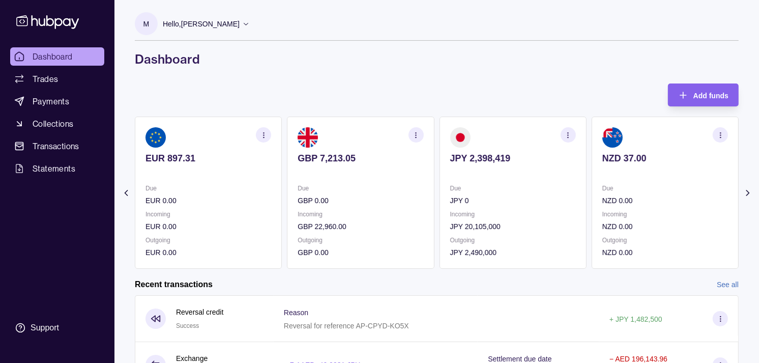
click at [490, 153] on p "JPY 2,398,419" at bounding box center [513, 158] width 126 height 11
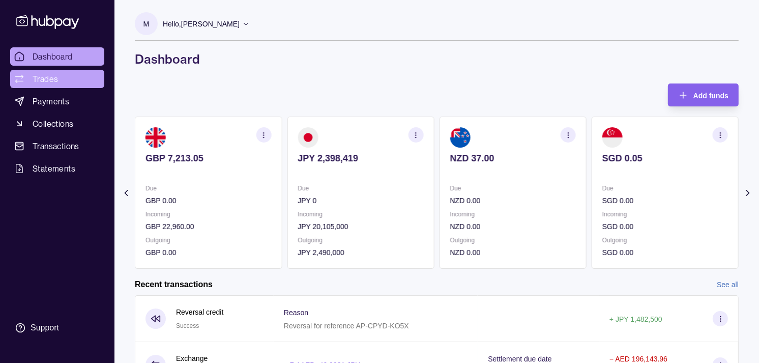
click at [57, 79] on span "Trades" at bounding box center [45, 79] width 25 height 12
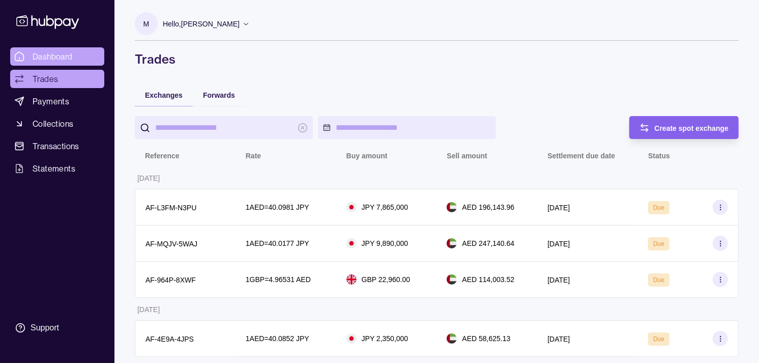
click at [68, 56] on span "Dashboard" at bounding box center [53, 56] width 40 height 12
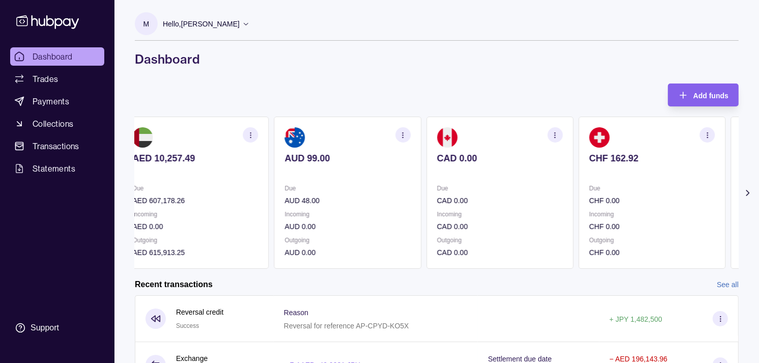
click at [648, 185] on p "Due" at bounding box center [652, 188] width 126 height 11
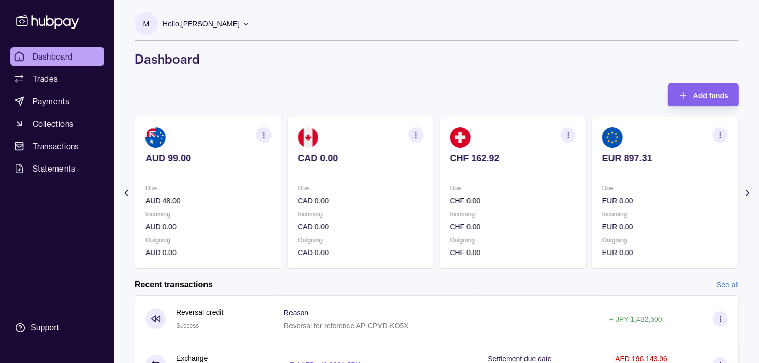
click at [638, 180] on section "EUR 897.31 Due EUR 0.00 Incoming EUR 0.00 Outgoing EUR 0.00" at bounding box center [665, 193] width 147 height 152
click at [663, 151] on section "GBP 7,213.05 Due GBP 0.00 Incoming GBP 22,960.00 Outgoing GBP 0.00" at bounding box center [665, 193] width 147 height 152
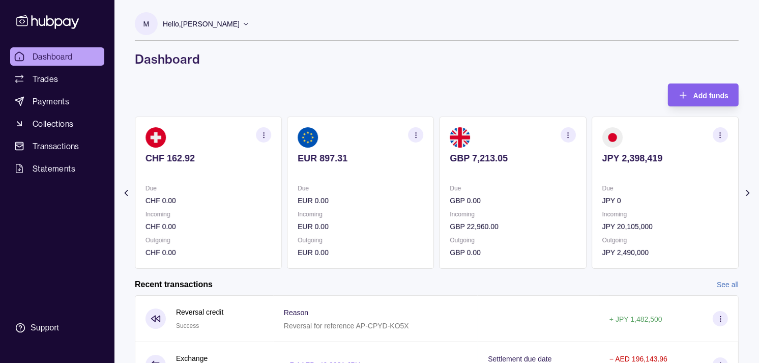
click at [721, 133] on icon "button" at bounding box center [721, 135] width 8 height 8
click at [645, 137] on link "View transactions" at bounding box center [647, 134] width 55 height 11
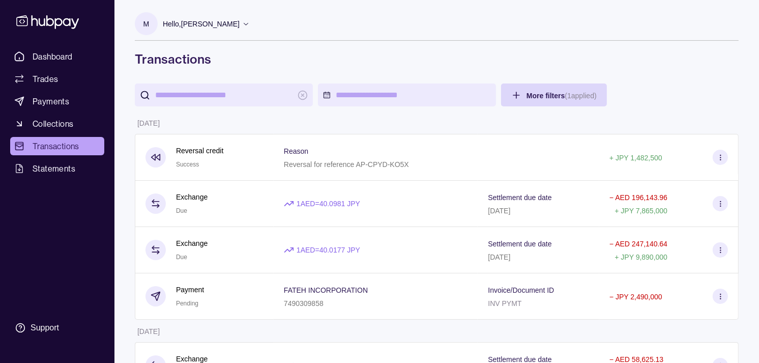
click at [224, 95] on input "search" at bounding box center [223, 94] width 137 height 23
paste input "*******"
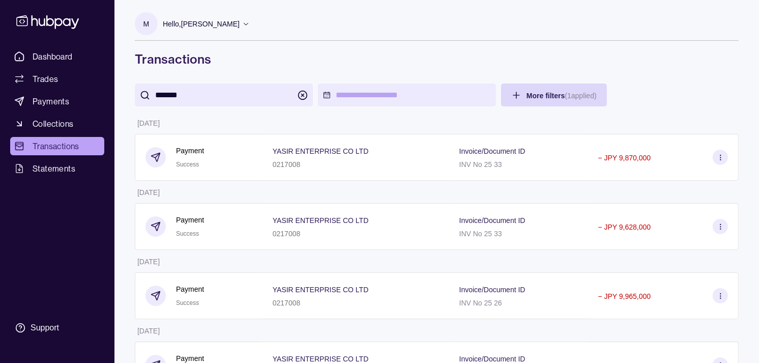
type input "*******"
click at [44, 59] on span "Dashboard" at bounding box center [53, 56] width 40 height 12
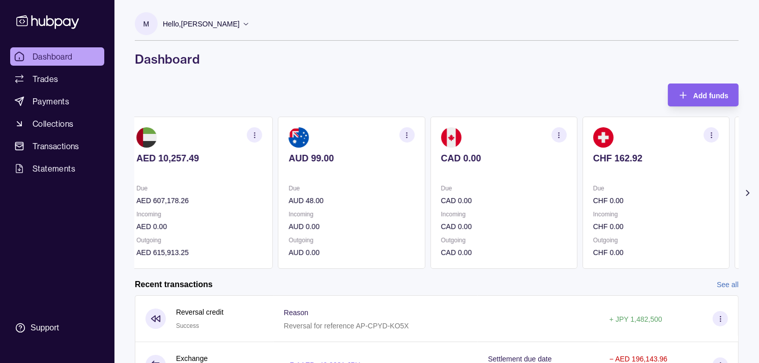
click at [507, 184] on p "Due" at bounding box center [504, 188] width 126 height 11
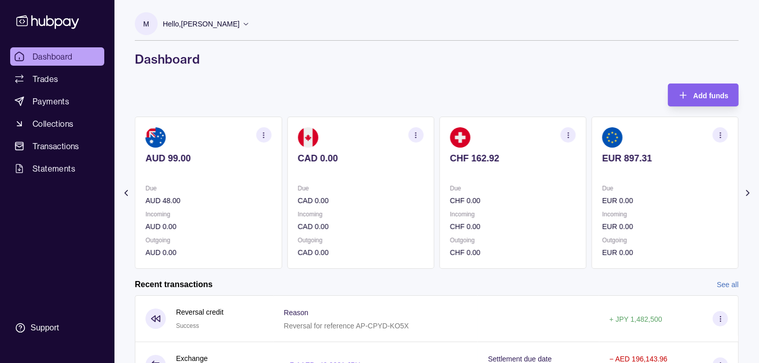
click at [503, 181] on section "CHF 162.92 Due CHF 0.00 Incoming CHF 0.00 Outgoing CHF 0.00" at bounding box center [513, 193] width 147 height 152
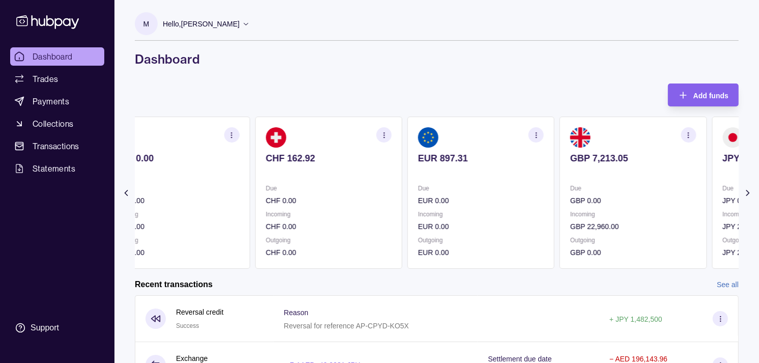
click at [490, 177] on section "EUR 897.31 Due EUR 0.00 Incoming EUR 0.00 Outgoing EUR 0.00" at bounding box center [481, 193] width 147 height 152
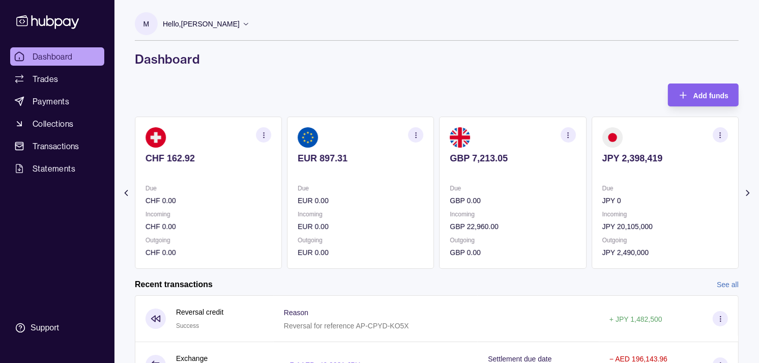
click at [487, 179] on section "GBP 7,213.05 Due GBP 0.00 Incoming GBP 22,960.00 Outgoing GBP 0.00" at bounding box center [513, 193] width 147 height 152
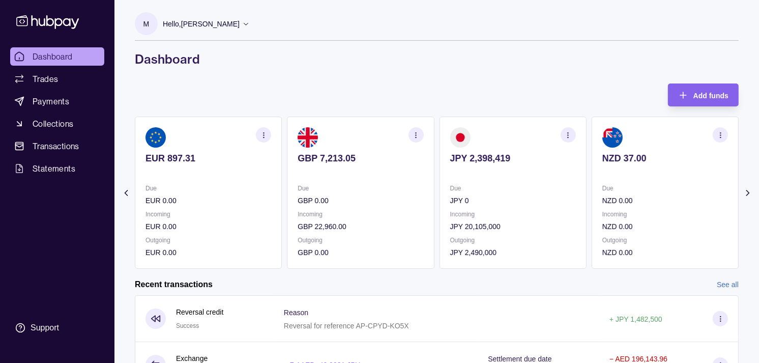
click at [570, 134] on icon "button" at bounding box center [568, 135] width 8 height 8
click at [515, 130] on link "View transactions" at bounding box center [495, 134] width 55 height 11
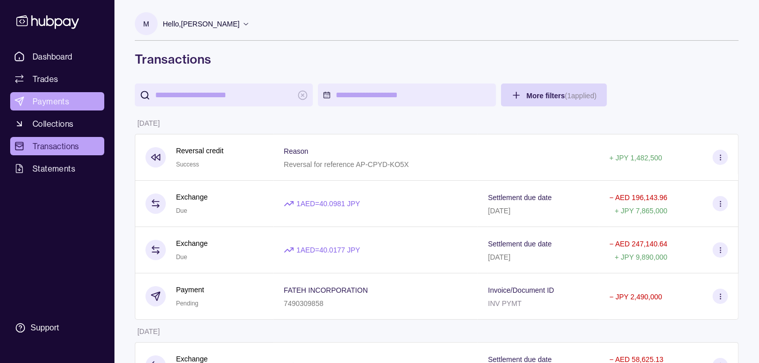
click at [47, 95] on span "Payments" at bounding box center [51, 101] width 37 height 12
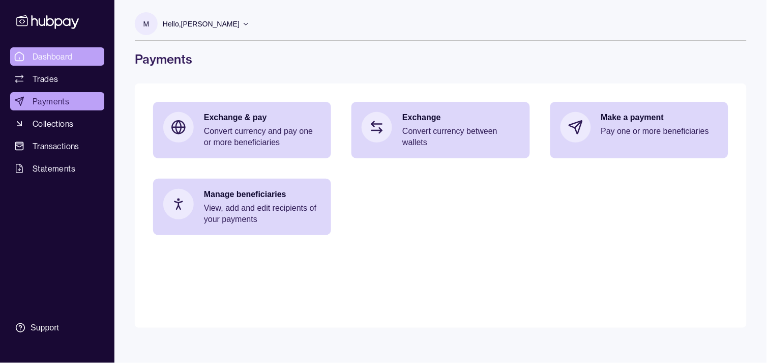
click at [64, 52] on span "Dashboard" at bounding box center [53, 56] width 40 height 12
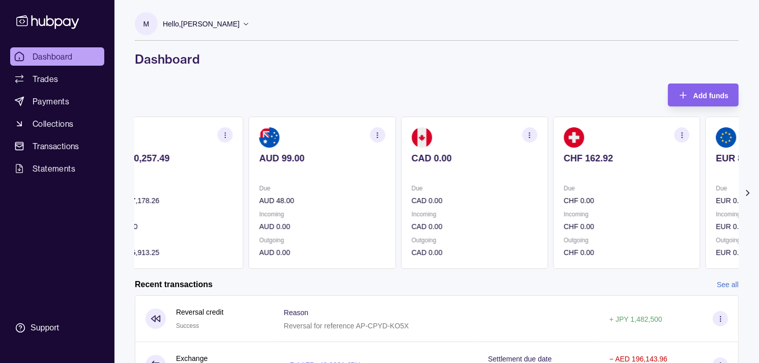
click at [648, 175] on section "CHF 162.92 Due CHF 0.00 Incoming CHF 0.00 Outgoing CHF 0.00" at bounding box center [626, 193] width 147 height 152
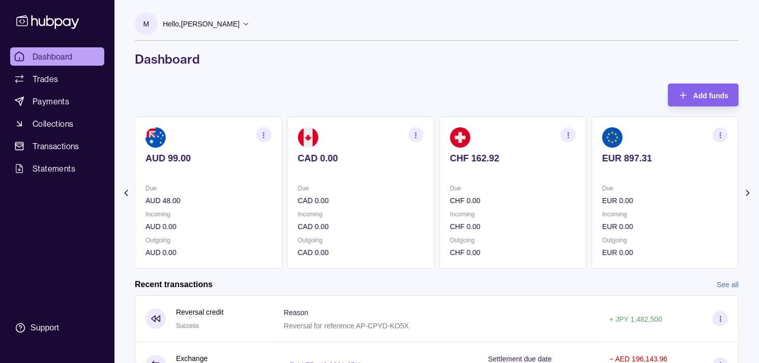
click at [664, 180] on section "EUR 897.31 Due EUR 0.00 Incoming EUR 0.00 Outgoing EUR 0.00" at bounding box center [665, 193] width 147 height 152
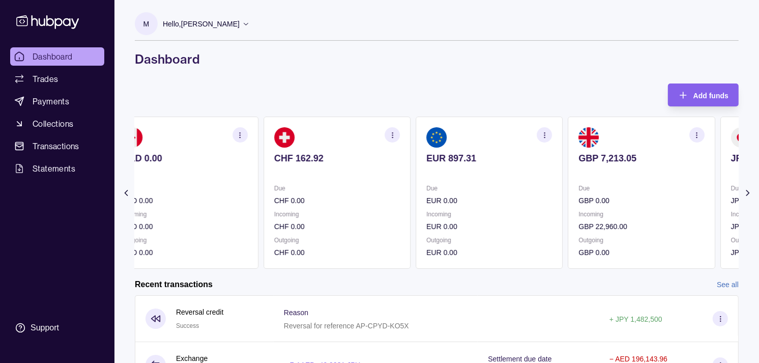
click at [649, 180] on section "GBP 7,213.05 Due GBP 0.00 Incoming GBP 22,960.00 Outgoing GBP 0.00" at bounding box center [641, 193] width 147 height 152
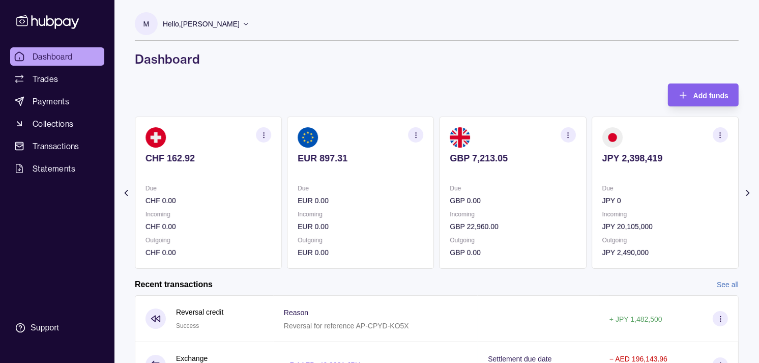
click at [721, 133] on icon "button" at bounding box center [721, 135] width 8 height 8
click at [652, 135] on link "View transactions" at bounding box center [647, 134] width 55 height 11
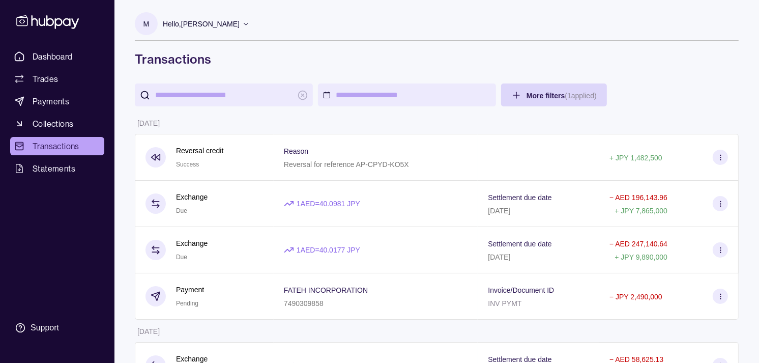
click at [237, 100] on input "search" at bounding box center [223, 94] width 137 height 23
paste input "*******"
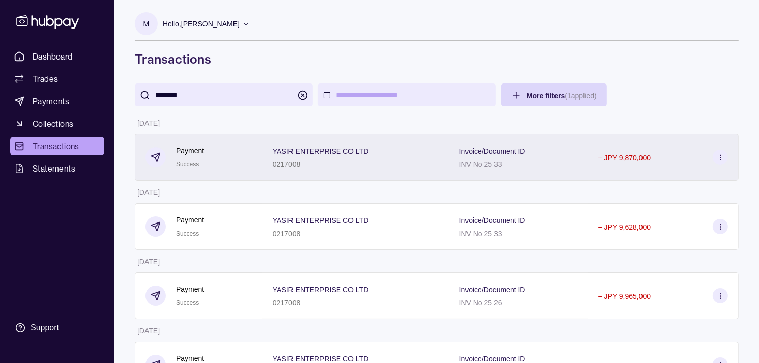
type input "*******"
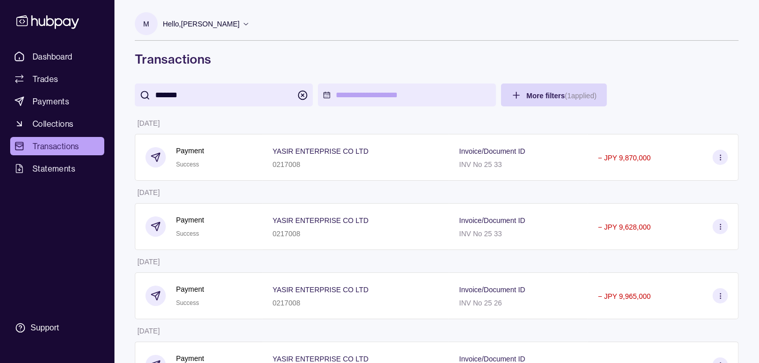
click at [69, 100] on link "Payments" at bounding box center [57, 101] width 94 height 18
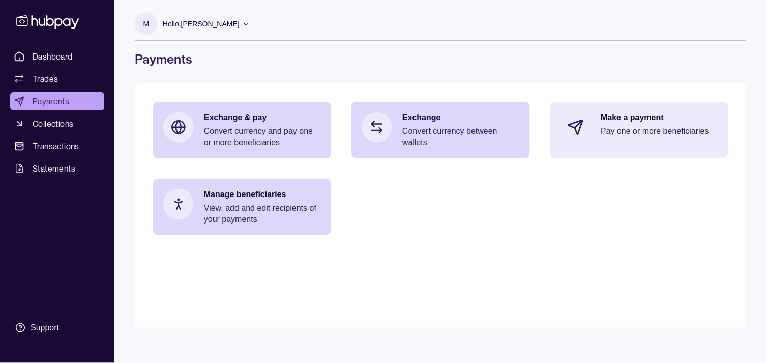
click at [629, 123] on p "Make a payment" at bounding box center [659, 117] width 117 height 11
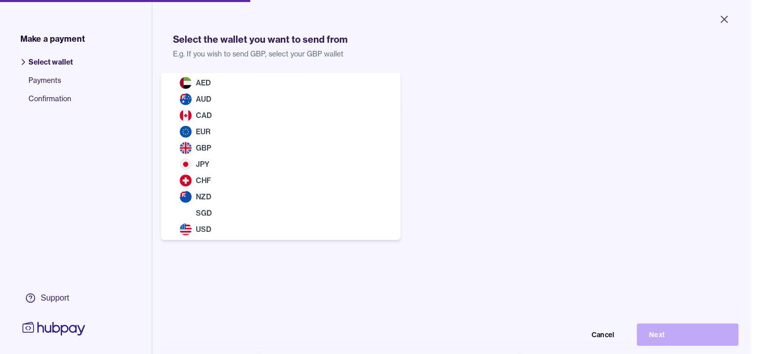
click at [270, 101] on body "Close Make a payment Select wallet Payments Confirmation Support Select the wal…" at bounding box center [375, 177] width 751 height 354
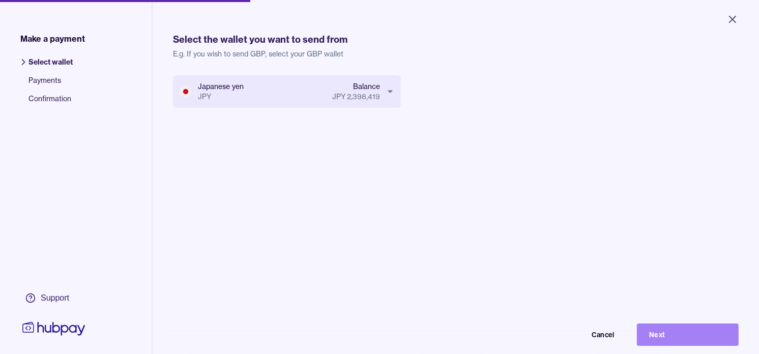
click at [708, 343] on button "Next" at bounding box center [688, 335] width 102 height 22
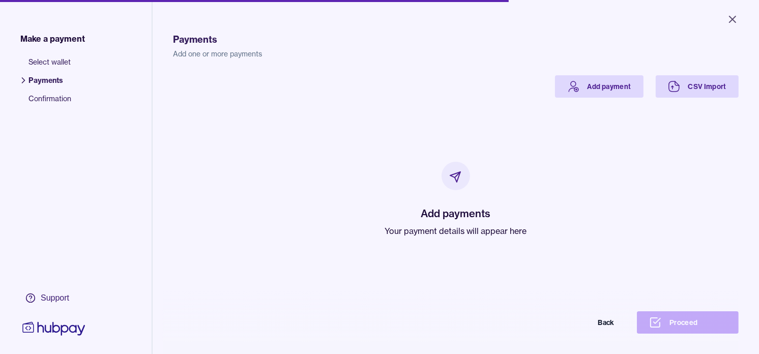
click at [443, 229] on p "Your payment details will appear here" at bounding box center [456, 231] width 142 height 12
drag, startPoint x: 443, startPoint y: 229, endPoint x: 363, endPoint y: 189, distance: 89.0
click at [358, 194] on div "Add payments Your payment details will appear here" at bounding box center [455, 200] width 541 height 204
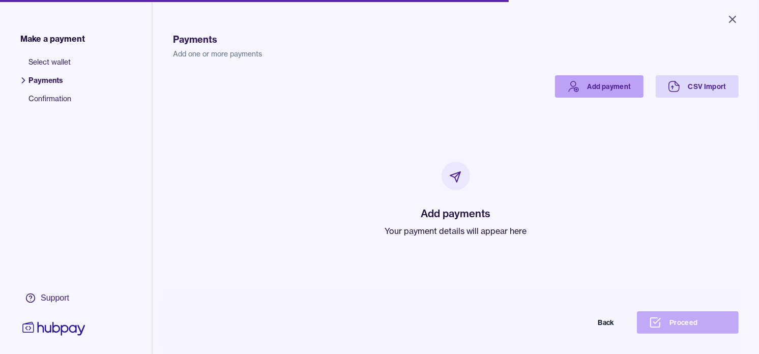
click at [590, 89] on link "Add payment" at bounding box center [599, 86] width 89 height 22
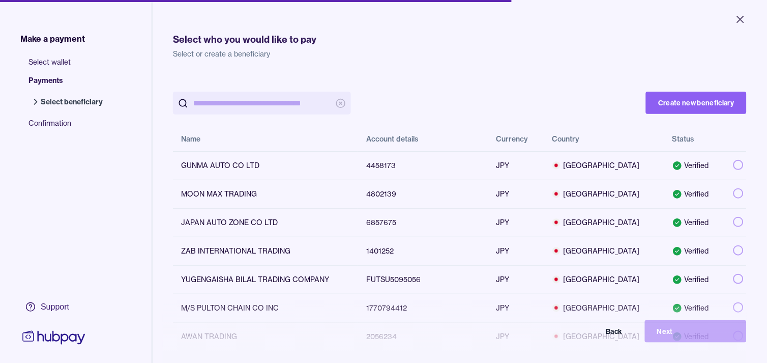
click at [277, 103] on input "search" at bounding box center [261, 103] width 137 height 23
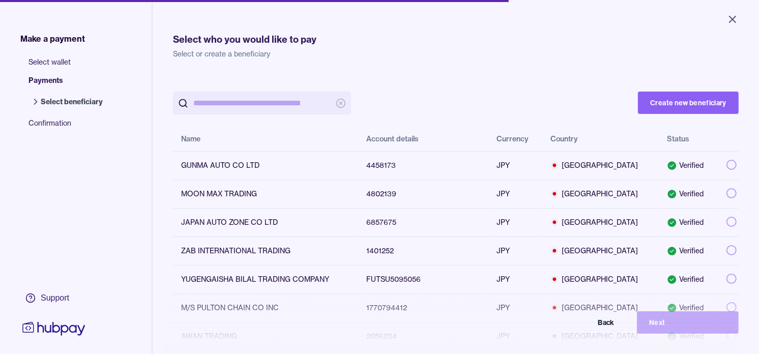
paste input "*******"
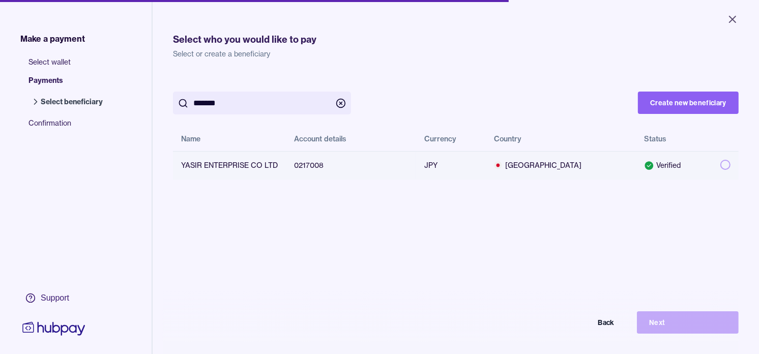
type input "*******"
click at [721, 164] on button "button" at bounding box center [726, 165] width 10 height 10
click at [682, 334] on button "Next" at bounding box center [688, 322] width 102 height 22
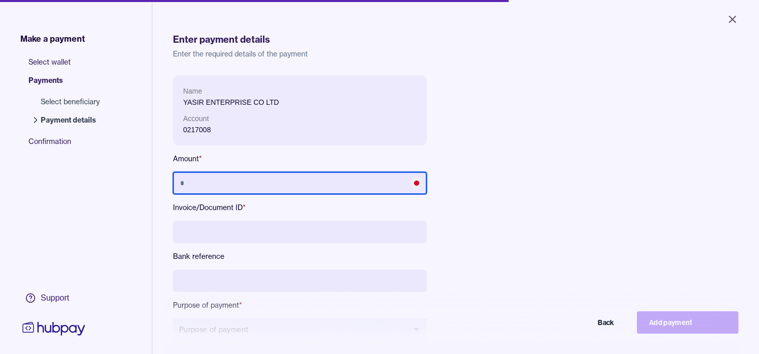
click at [304, 191] on input "text" at bounding box center [300, 183] width 254 height 22
type input "*********"
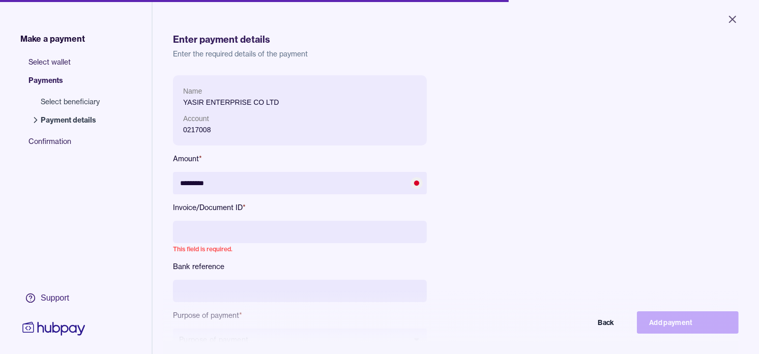
paste input "**********"
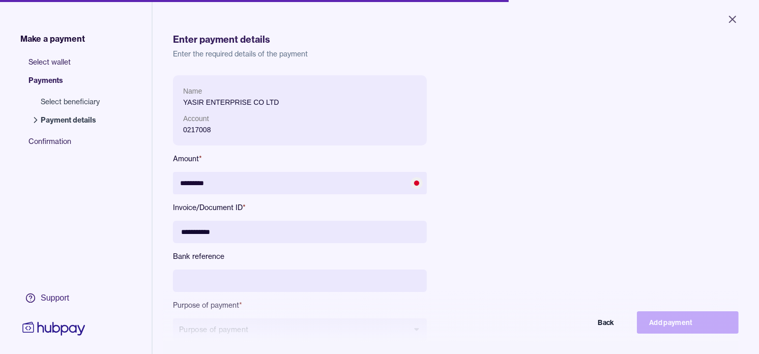
click at [201, 233] on input "**********" at bounding box center [300, 232] width 254 height 22
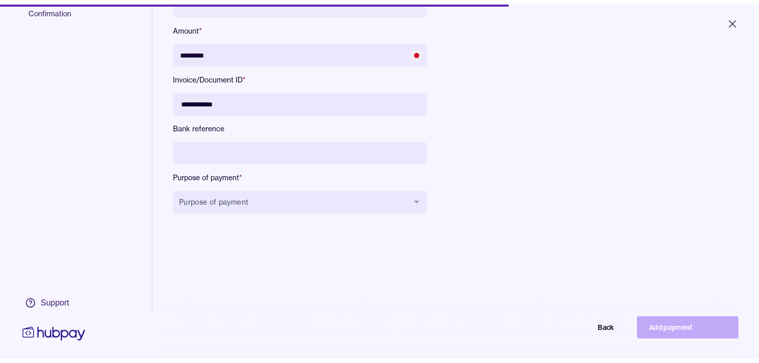
scroll to position [136, 0]
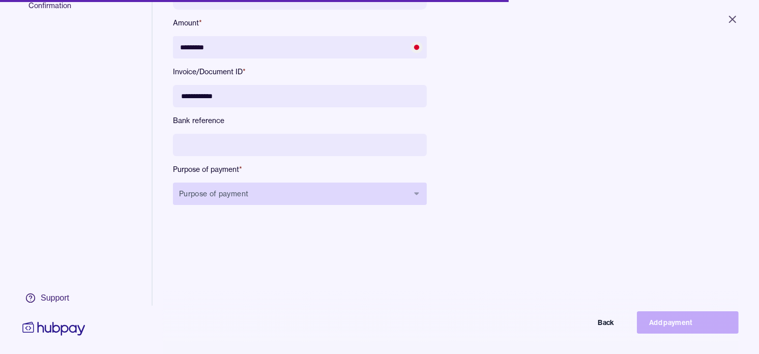
type input "**********"
click at [309, 196] on button "Purpose of payment" at bounding box center [300, 194] width 254 height 22
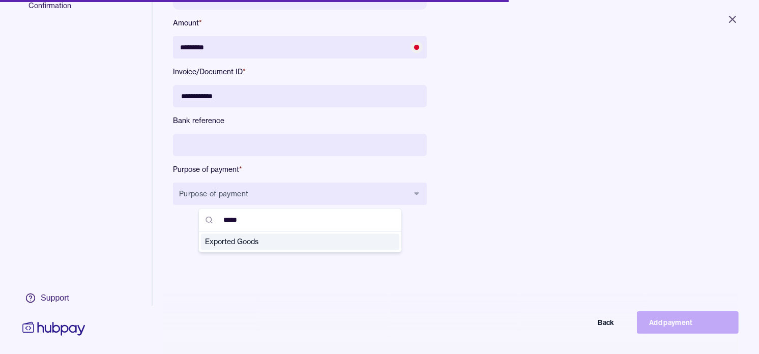
type input "*****"
click at [304, 241] on span "Exported Goods" at bounding box center [294, 242] width 178 height 10
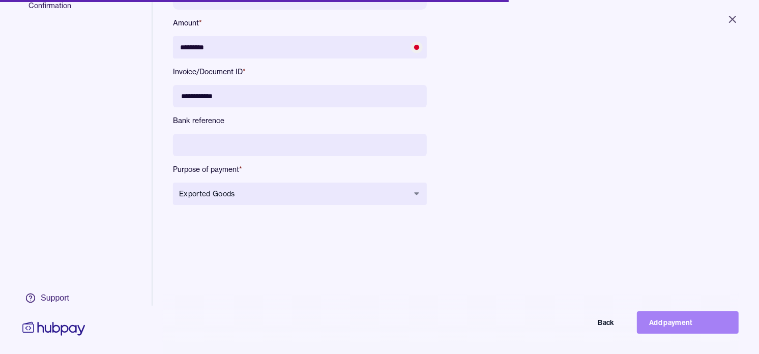
click at [676, 331] on button "Add payment" at bounding box center [688, 322] width 102 height 22
type input "*******"
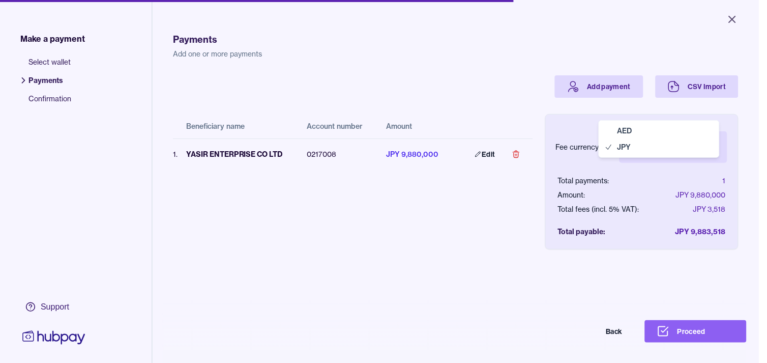
click at [676, 151] on body "Close Make a payment Select wallet Payments Confirmation Support Payments Add o…" at bounding box center [379, 181] width 759 height 363
select select "***"
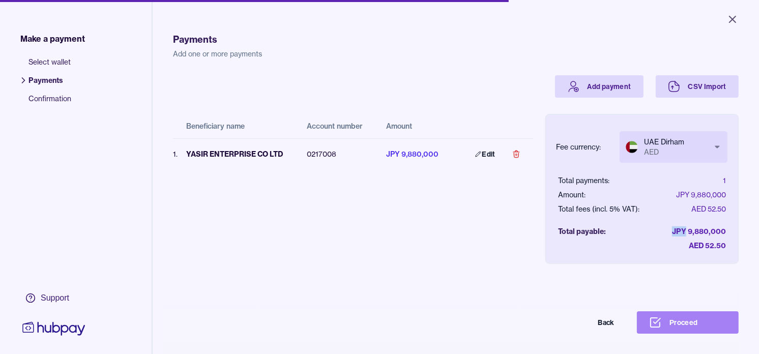
click at [692, 328] on button "Proceed" at bounding box center [688, 322] width 102 height 22
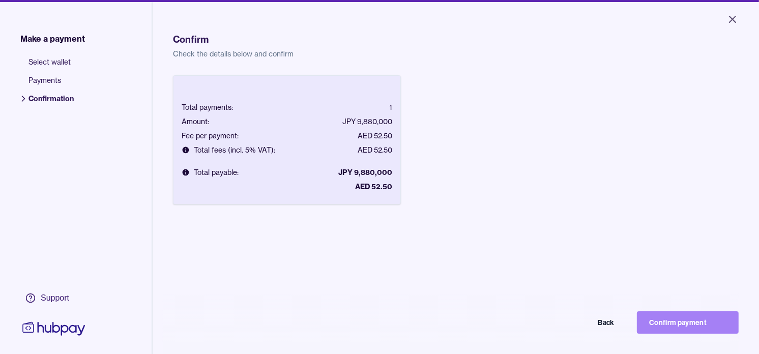
click at [700, 323] on button "Confirm payment" at bounding box center [688, 322] width 102 height 22
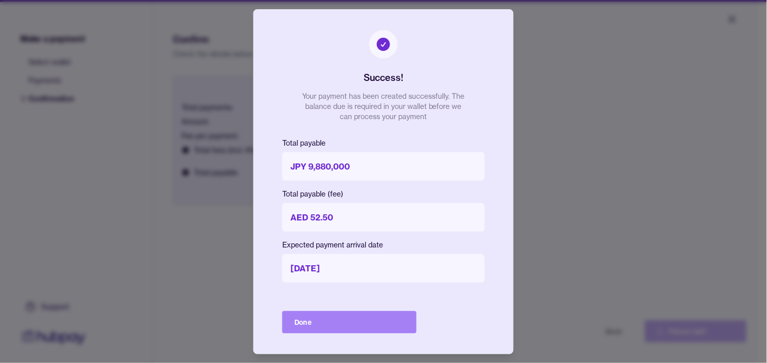
click at [352, 323] on button "Done" at bounding box center [349, 322] width 134 height 22
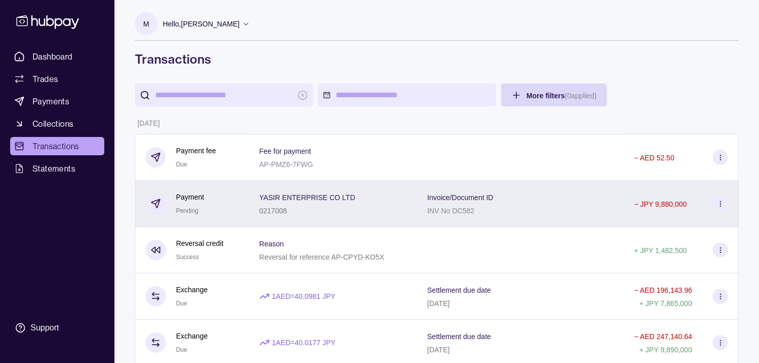
click at [226, 206] on div "Payment Pending" at bounding box center [193, 203] width 94 height 25
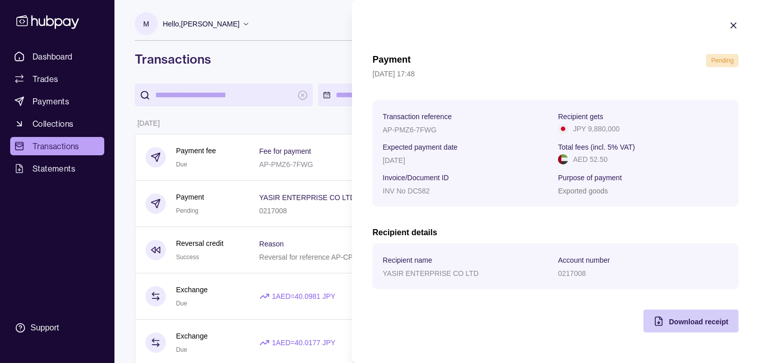
click at [699, 318] on div "Download receipt" at bounding box center [699, 321] width 60 height 12
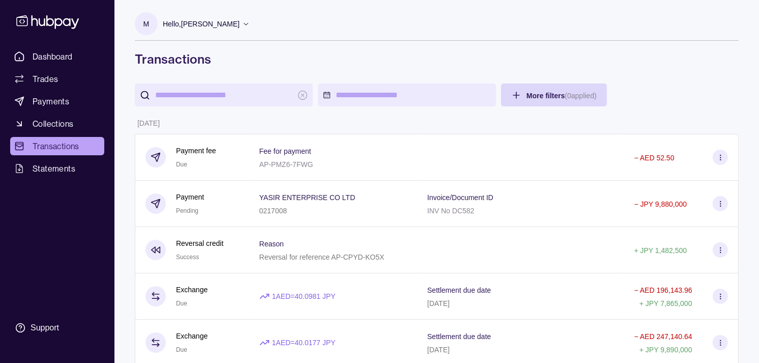
click at [52, 52] on span "Dashboard" at bounding box center [53, 56] width 40 height 12
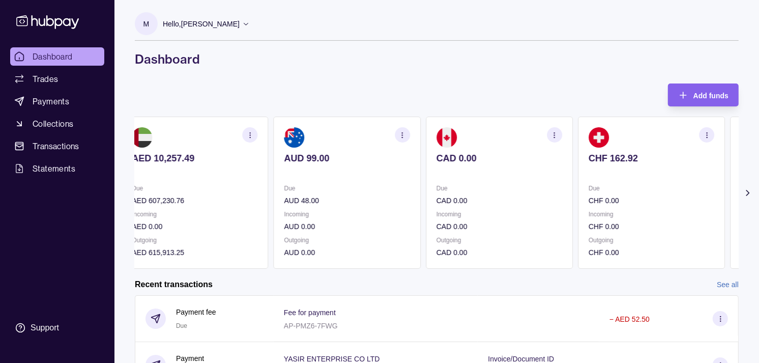
click at [463, 158] on div "CAD 0.00" at bounding box center [500, 165] width 126 height 25
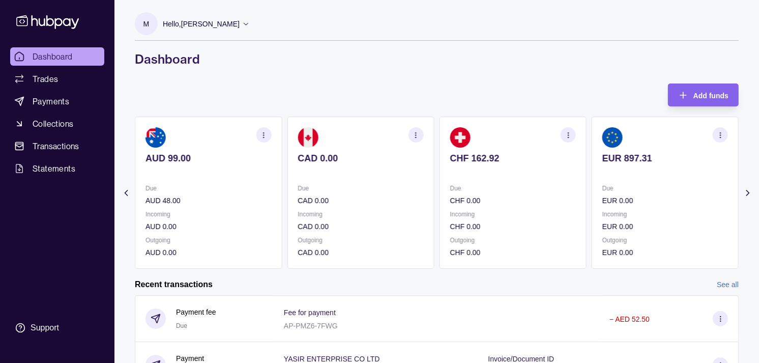
click at [453, 153] on div "CHF 162.92" at bounding box center [513, 165] width 126 height 25
click at [461, 150] on section "EUR 897.31 Due EUR 0.00 Incoming EUR 0.00 Outgoing EUR 0.00" at bounding box center [513, 193] width 147 height 152
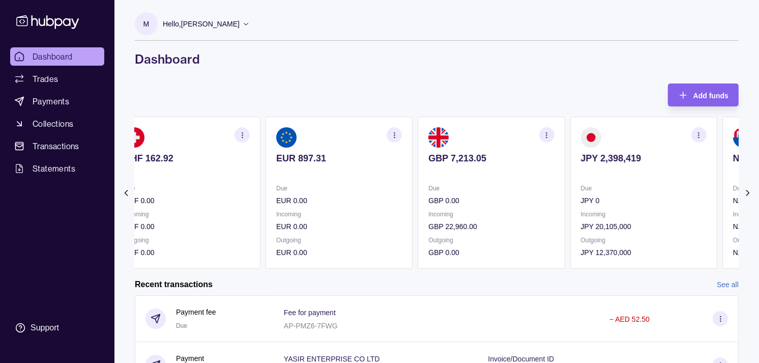
click at [467, 151] on section "GBP 7,213.05 Due GBP 0.00 Incoming GBP 22,960.00 Outgoing GBP 0.00" at bounding box center [491, 193] width 147 height 152
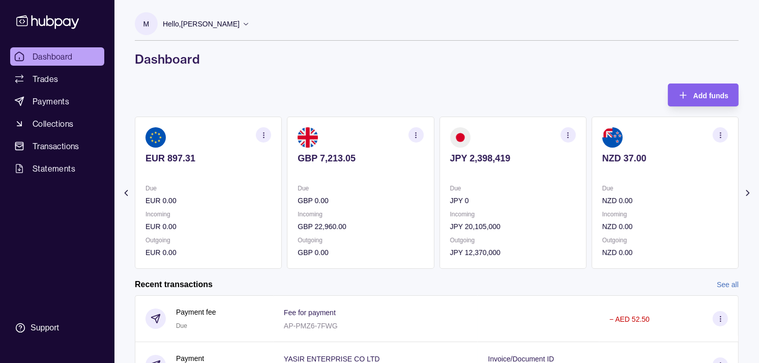
click at [410, 135] on section "button" at bounding box center [416, 134] width 15 height 15
click at [332, 139] on link "View transactions" at bounding box center [342, 134] width 55 height 11
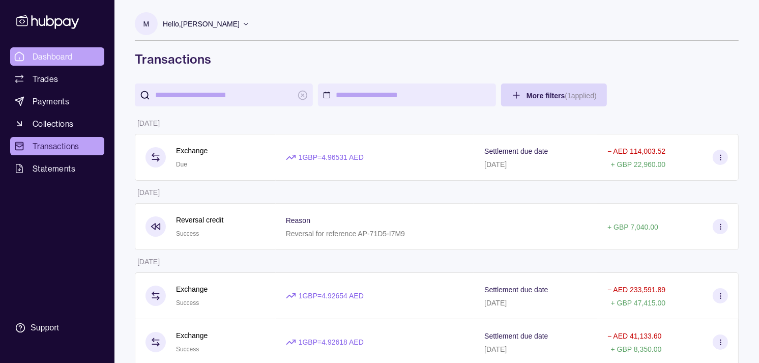
click at [56, 59] on span "Dashboard" at bounding box center [53, 56] width 40 height 12
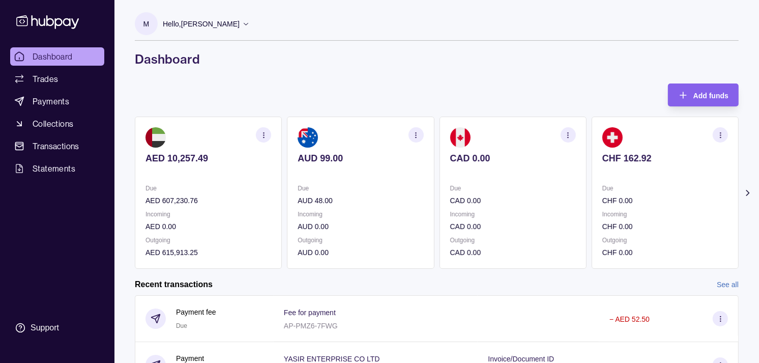
click at [407, 159] on section "AUD 99.00 Due AUD 48.00 Incoming AUD 0.00 Outgoing AUD 0.00" at bounding box center [360, 193] width 147 height 152
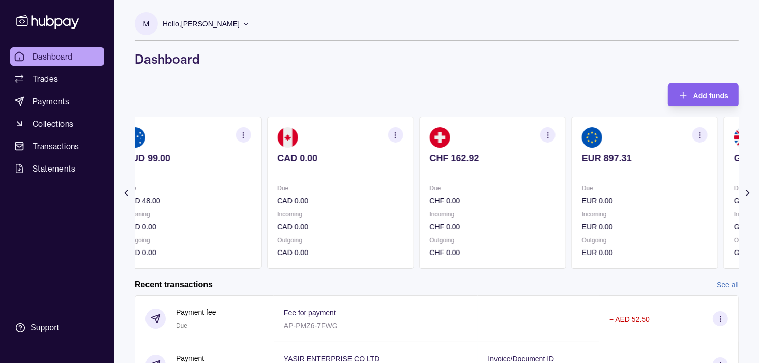
click at [421, 159] on section "CHF 162.92 Due CHF 0.00 Incoming CHF 0.00 Outgoing CHF 0.00" at bounding box center [492, 193] width 147 height 152
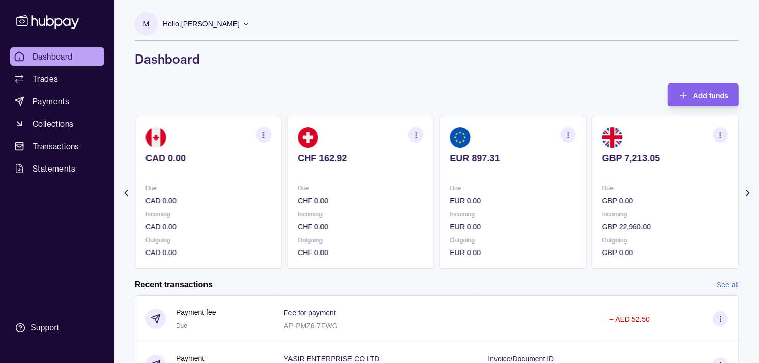
click at [429, 155] on div "AED 10,257.49 Due AED 607,230.76 Incoming AED 0.00 Outgoing AED 615,913.25 AUD …" at bounding box center [437, 193] width 604 height 152
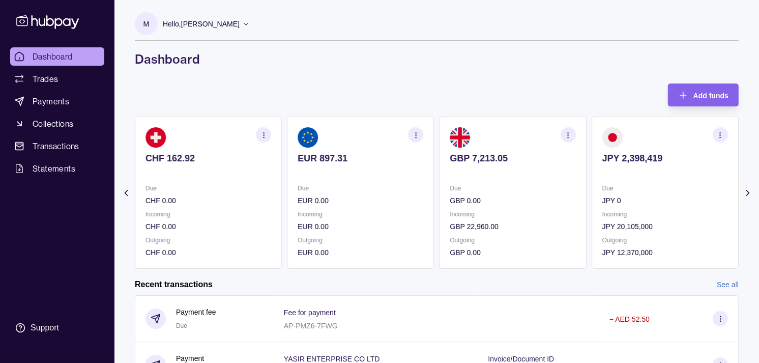
click at [722, 134] on icon "button" at bounding box center [721, 135] width 8 height 8
click at [640, 129] on link "View transactions" at bounding box center [647, 134] width 55 height 11
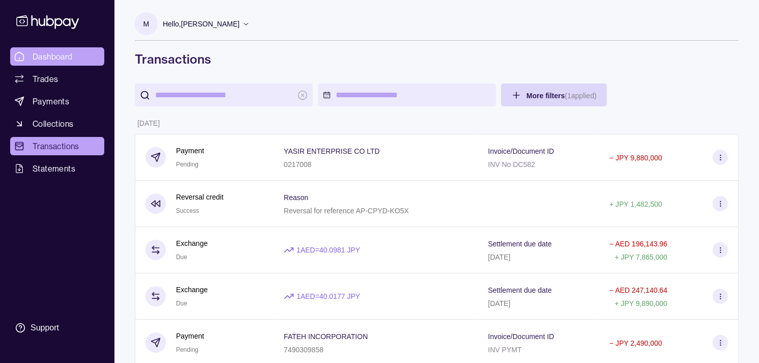
click at [77, 59] on link "Dashboard" at bounding box center [57, 56] width 94 height 18
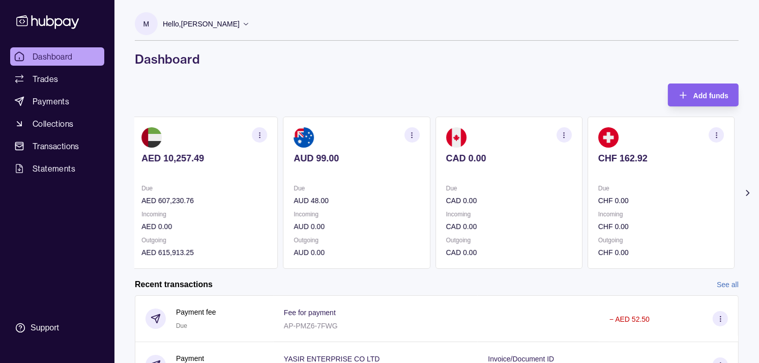
click at [534, 163] on p "CAD 0.00" at bounding box center [509, 158] width 126 height 11
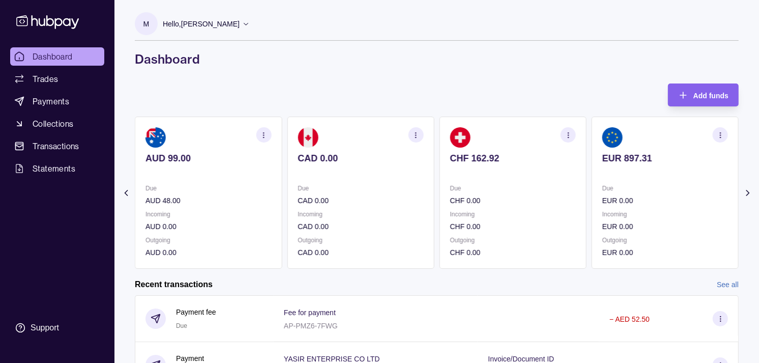
click at [542, 165] on div "CHF 162.92" at bounding box center [513, 165] width 126 height 25
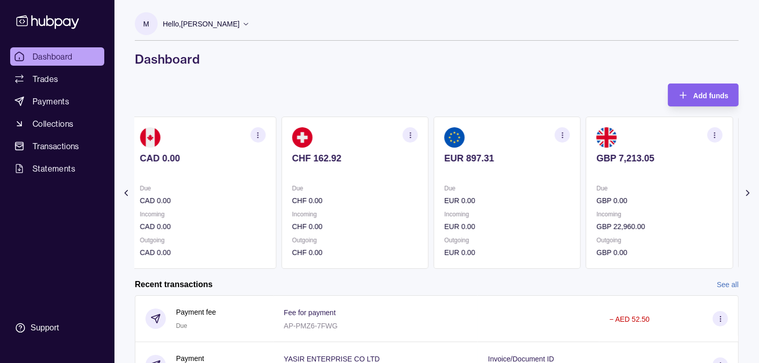
click at [537, 167] on p at bounding box center [507, 171] width 126 height 11
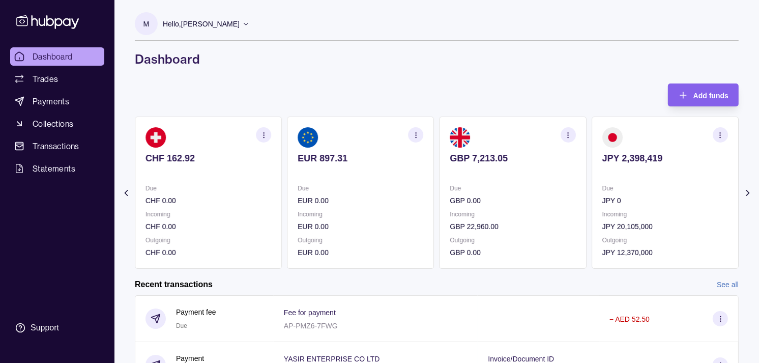
click at [537, 171] on p at bounding box center [513, 171] width 126 height 11
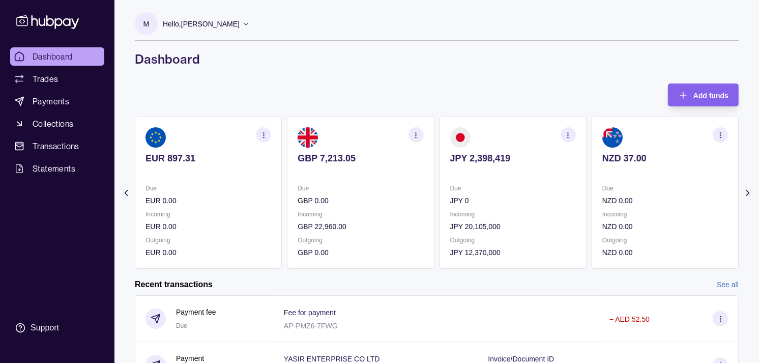
click at [527, 167] on p at bounding box center [513, 171] width 126 height 11
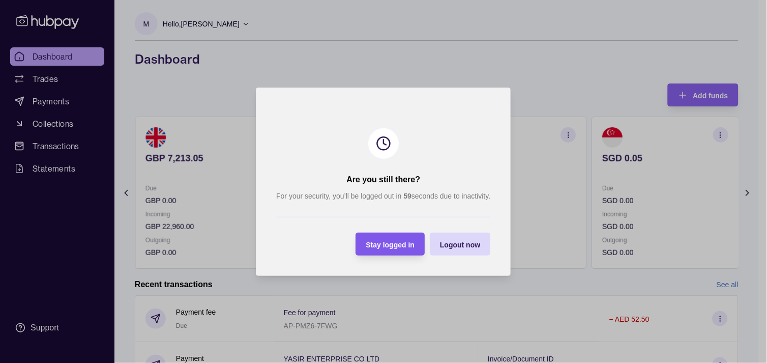
click at [390, 241] on span "Stay logged in" at bounding box center [390, 244] width 49 height 8
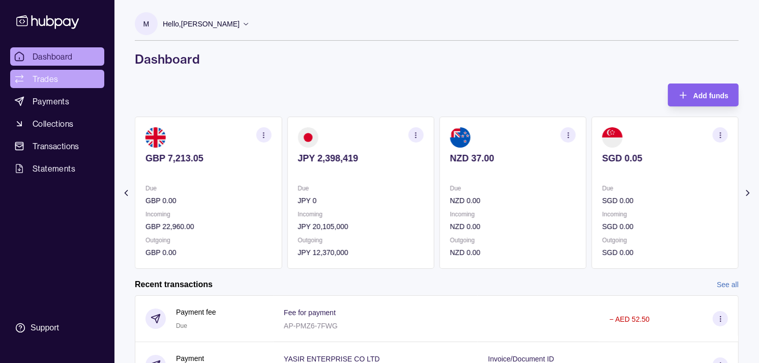
click at [44, 71] on ul "Dashboard Trades Payments Collections Transactions Statements" at bounding box center [57, 112] width 94 height 130
click at [41, 81] on span "Trades" at bounding box center [45, 79] width 25 height 12
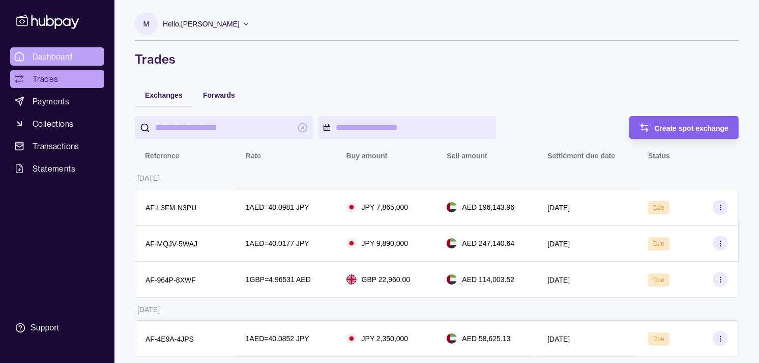
click at [46, 55] on span "Dashboard" at bounding box center [53, 56] width 40 height 12
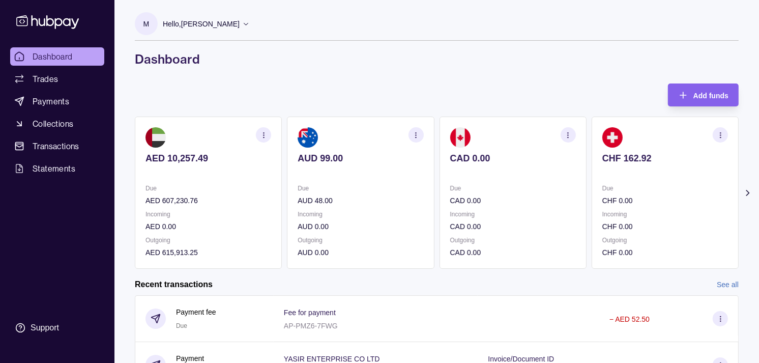
click at [367, 206] on div "Due AUD 48.00 Incoming AUD 0.00 Outgoing AUD 0.00" at bounding box center [361, 220] width 126 height 75
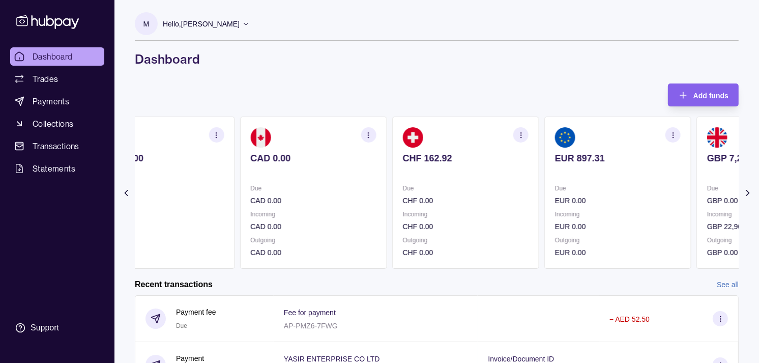
click at [392, 189] on section "CHF 162.92 Due CHF 0.00 Incoming CHF 0.00 Outgoing CHF 0.00" at bounding box center [465, 193] width 147 height 152
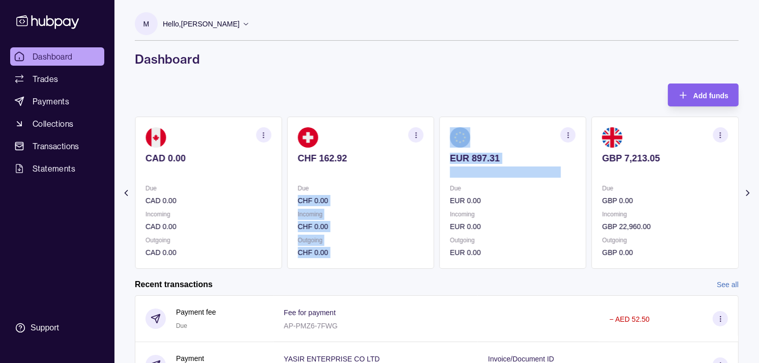
drag, startPoint x: 445, startPoint y: 191, endPoint x: 363, endPoint y: 172, distance: 83.6
click at [368, 174] on div "AED 10,257.49 Due AED 607,230.76 Incoming AED 0.00 Outgoing AED 615,913.25 AUD …" at bounding box center [437, 193] width 604 height 152
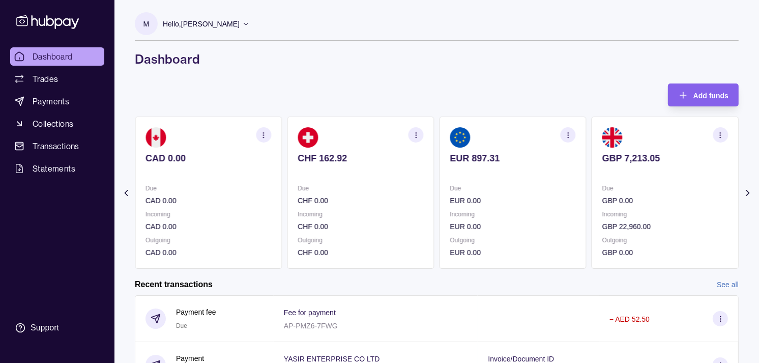
drag, startPoint x: 363, startPoint y: 172, endPoint x: 260, endPoint y: 68, distance: 146.8
click at [260, 68] on div "M Hello, [PERSON_NAME] Strides Trading LLC Account Terms and conditions Privacy…" at bounding box center [436, 274] width 645 height 548
click at [520, 168] on section "EUR 897.31 Due EUR 0.00 Incoming EUR 0.00 Outgoing EUR 0.00" at bounding box center [513, 193] width 147 height 152
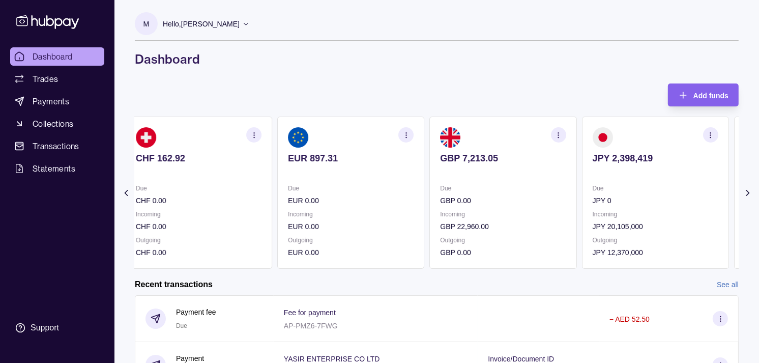
click at [493, 156] on div "GBP 7,213.05" at bounding box center [503, 165] width 126 height 25
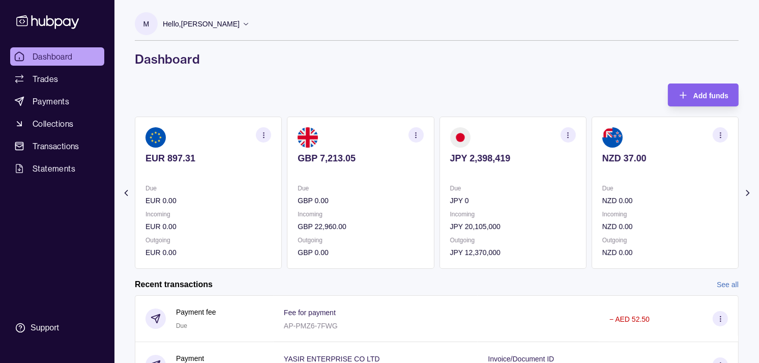
click at [571, 135] on icon "button" at bounding box center [568, 135] width 8 height 8
click at [502, 133] on link "View transactions" at bounding box center [495, 134] width 55 height 11
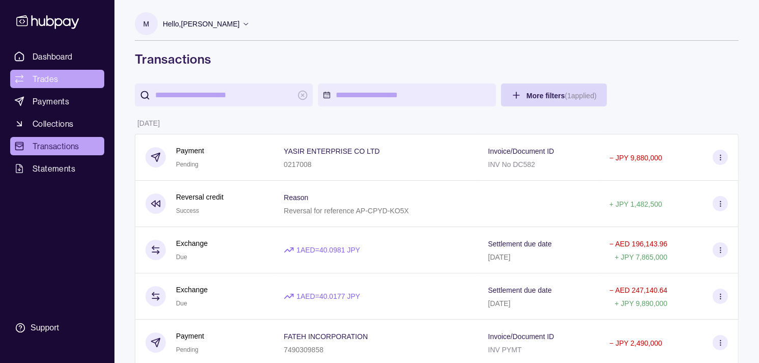
click at [24, 82] on link "Trades" at bounding box center [57, 79] width 94 height 18
